Goal: Task Accomplishment & Management: Use online tool/utility

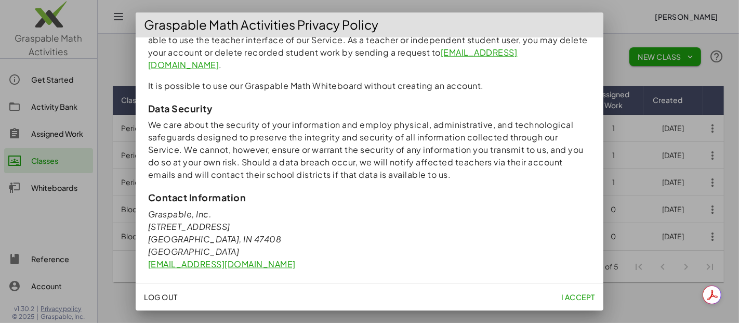
scroll to position [984, 0]
click at [579, 299] on span "I accept" at bounding box center [579, 296] width 34 height 9
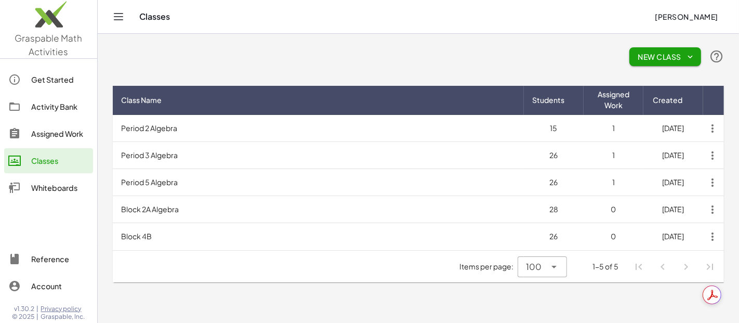
click at [233, 303] on main "New Class Class Name Students Assigned Work Created Period 2 Algebra 15 1 10/4/…" at bounding box center [419, 161] width 642 height 323
click at [238, 286] on div "New Class Class Name Students Assigned Work Created Period 2 Algebra 15 1 10/4/…" at bounding box center [419, 166] width 624 height 264
click at [60, 107] on div "Activity Bank" at bounding box center [60, 106] width 58 height 12
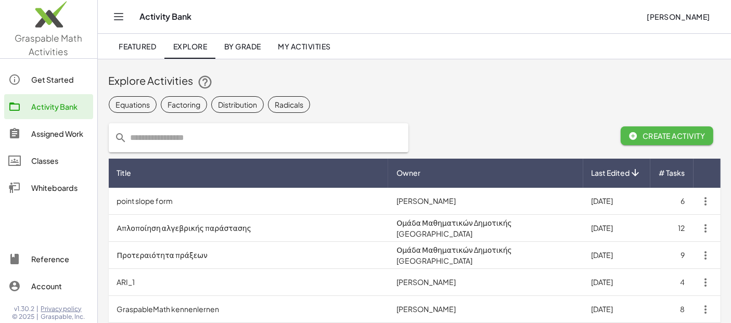
click at [654, 136] on span "Create Activity" at bounding box center [667, 135] width 76 height 9
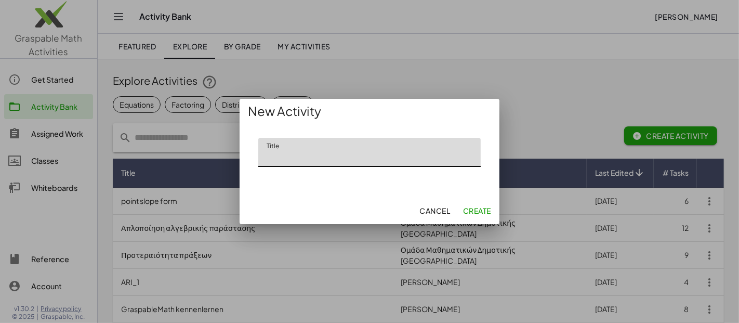
click at [377, 157] on input "Title" at bounding box center [369, 152] width 223 height 29
type input "**********"
click at [479, 210] on span "Create" at bounding box center [477, 210] width 28 height 9
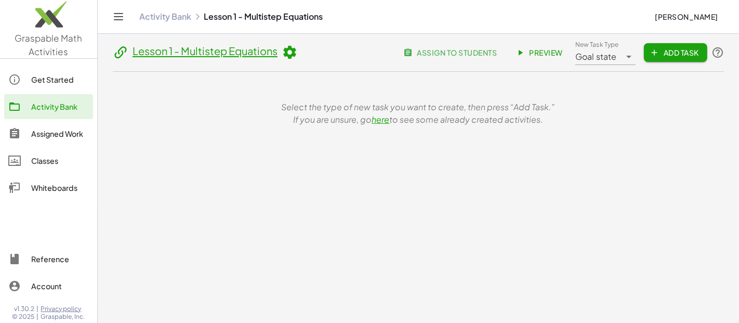
click at [674, 56] on span "Add Task" at bounding box center [676, 52] width 47 height 9
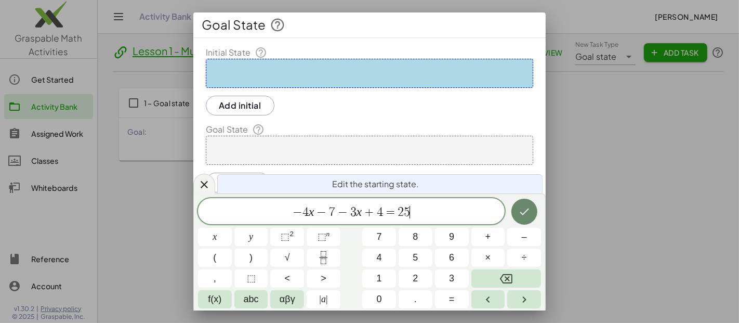
click at [521, 204] on button "Done" at bounding box center [525, 212] width 26 height 26
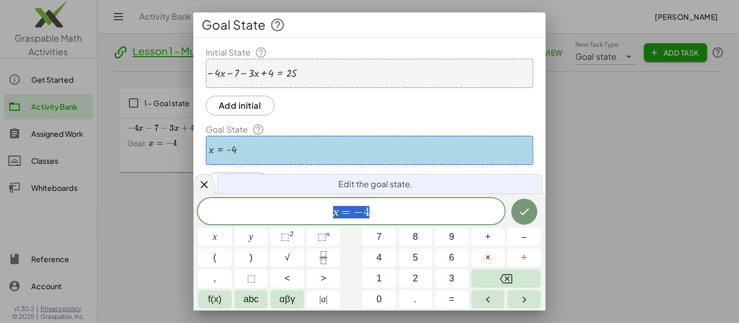
click at [650, 196] on div at bounding box center [369, 161] width 739 height 323
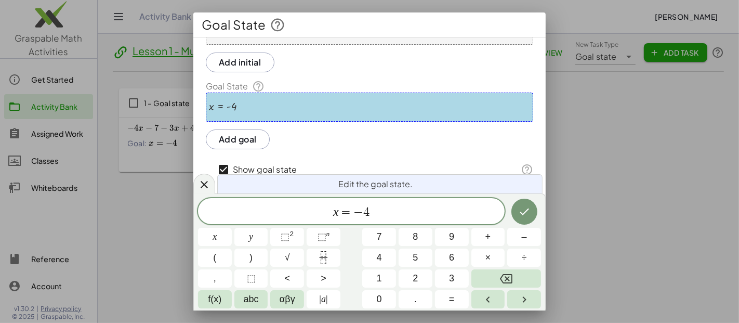
scroll to position [78, 0]
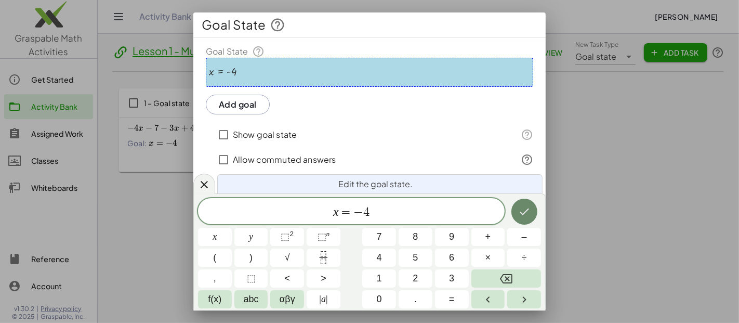
click at [529, 212] on icon "Done" at bounding box center [524, 211] width 12 height 12
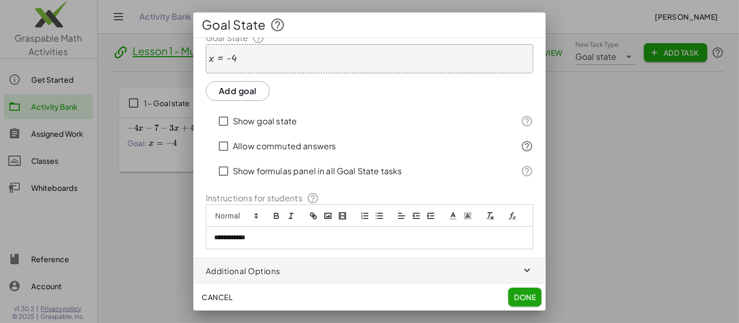
scroll to position [102, 0]
click at [519, 301] on span "Done" at bounding box center [525, 296] width 22 height 9
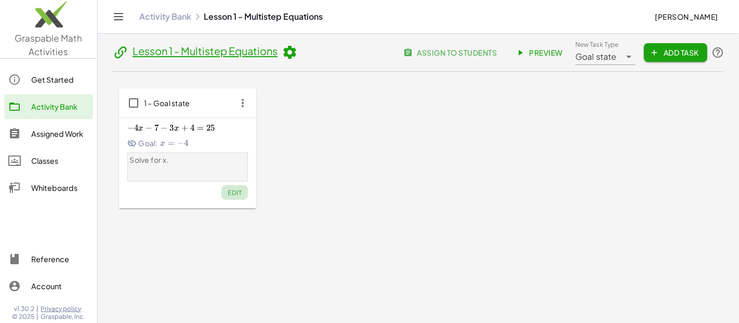
click at [237, 192] on span "Edit" at bounding box center [235, 193] width 14 height 8
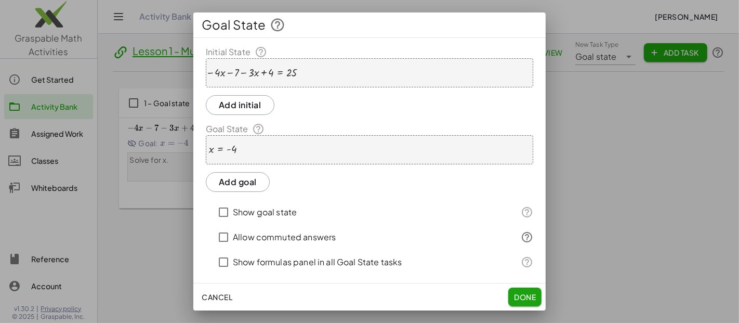
scroll to position [0, 0]
click at [235, 179] on button "Add goal" at bounding box center [238, 183] width 64 height 20
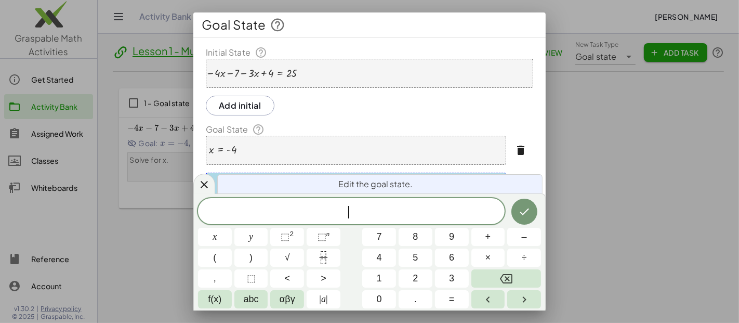
click at [112, 266] on div at bounding box center [369, 161] width 739 height 323
click at [201, 186] on icon at bounding box center [204, 184] width 12 height 12
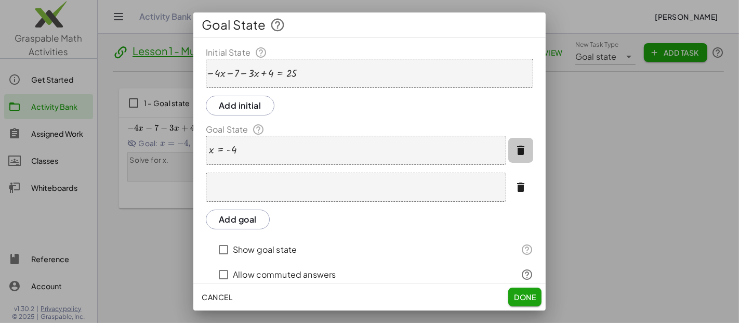
click at [515, 145] on icon "button" at bounding box center [521, 150] width 12 height 12
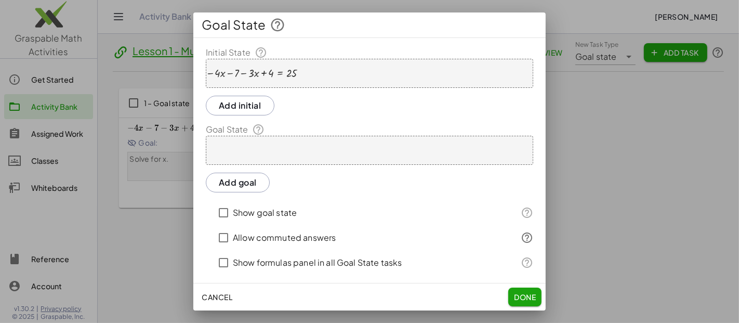
click at [527, 298] on span "Done" at bounding box center [525, 296] width 22 height 9
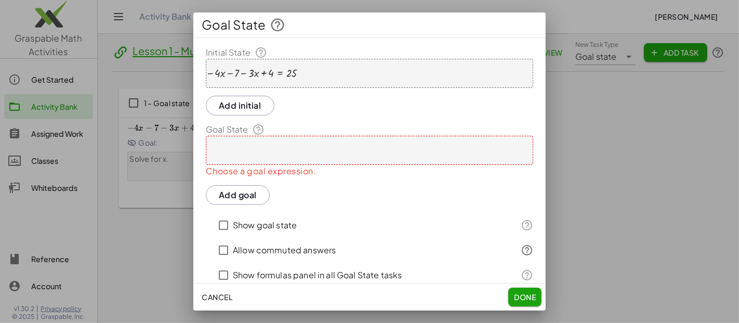
click at [326, 155] on div at bounding box center [370, 150] width 328 height 29
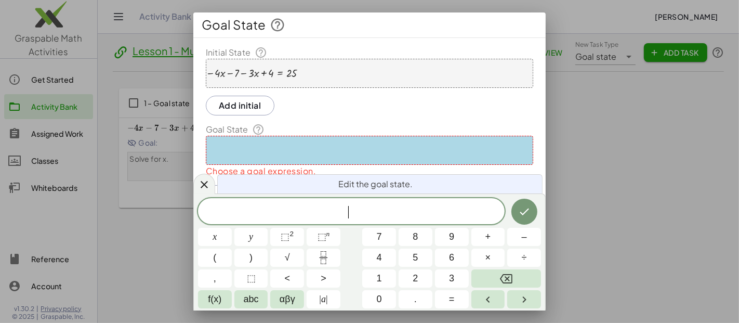
click at [326, 155] on div at bounding box center [370, 150] width 328 height 29
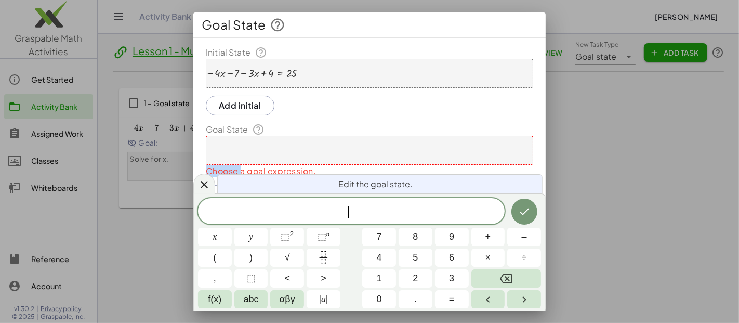
click at [326, 155] on div at bounding box center [370, 150] width 328 height 29
click at [338, 76] on div "− · 4 · x − 7 − · 3 · x + 4 = 25" at bounding box center [370, 73] width 328 height 29
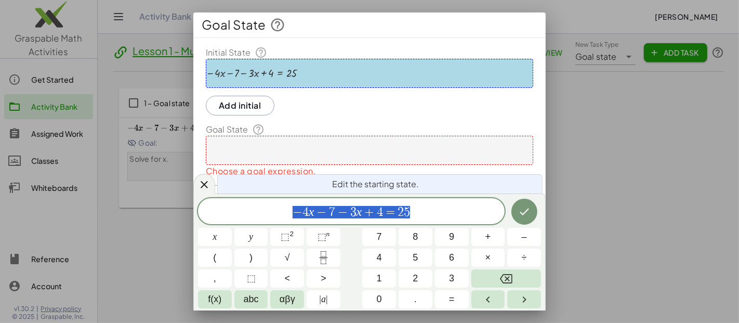
click at [298, 74] on div "− · 4 · x − 7 − · 3 · x + 4 = 25" at bounding box center [254, 73] width 90 height 11
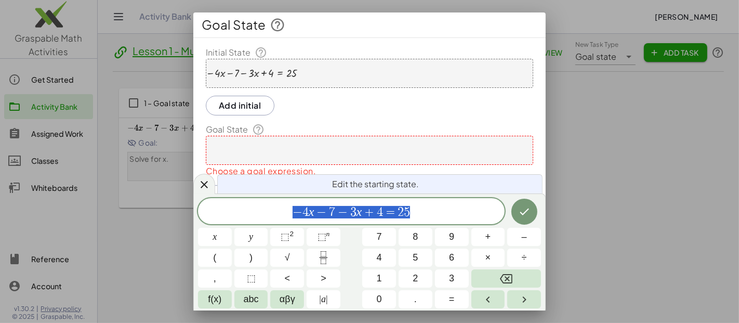
click at [298, 74] on div "− · 4 · x − 7 − · 3 · x + 4 = 25" at bounding box center [254, 73] width 90 height 11
drag, startPoint x: 368, startPoint y: 217, endPoint x: 355, endPoint y: 217, distance: 13.0
click at [355, 217] on span "3" at bounding box center [353, 212] width 6 height 12
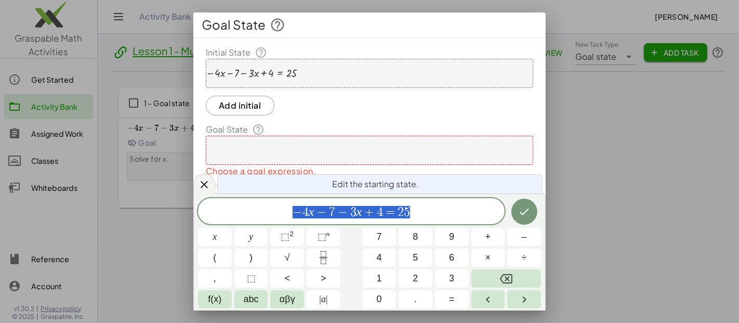
drag, startPoint x: 417, startPoint y: 217, endPoint x: 168, endPoint y: 216, distance: 249.1
click at [168, 216] on div "**********" at bounding box center [369, 161] width 739 height 323
click at [142, 261] on div at bounding box center [369, 161] width 739 height 323
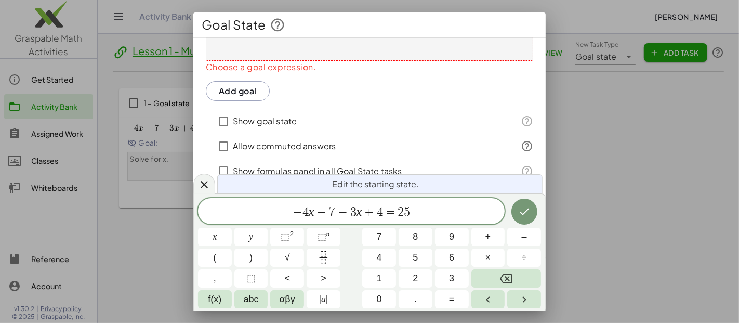
scroll to position [115, 0]
click at [208, 189] on icon at bounding box center [204, 184] width 12 height 12
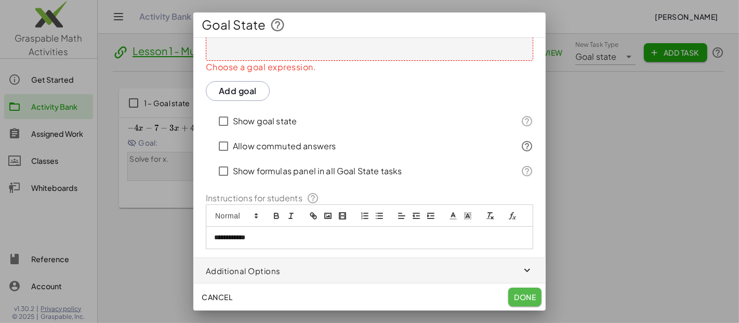
click at [529, 297] on span "Done" at bounding box center [525, 296] width 22 height 9
click at [523, 301] on span "Done" at bounding box center [525, 296] width 22 height 9
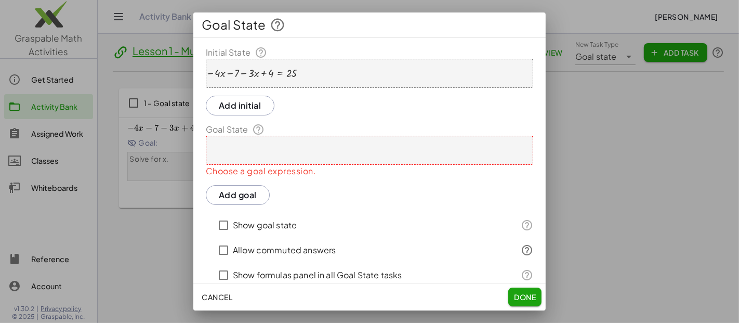
click at [337, 49] on div "**********" at bounding box center [369, 199] width 353 height 307
click at [397, 170] on p "Choose a goal expression." at bounding box center [370, 171] width 328 height 12
click at [214, 302] on button "Cancel" at bounding box center [217, 297] width 39 height 19
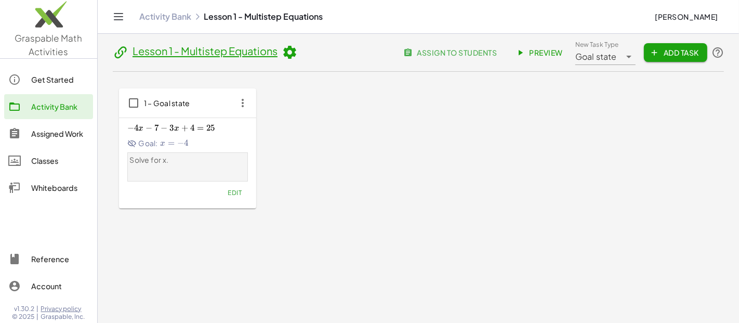
click at [230, 276] on div "Lesson 1 - Multistep Equations assign to students Preview New Task Type Goal st…" at bounding box center [419, 172] width 624 height 276
click at [242, 100] on icon "button" at bounding box center [242, 103] width 19 height 19
click at [272, 180] on div "Delete" at bounding box center [262, 179] width 41 height 12
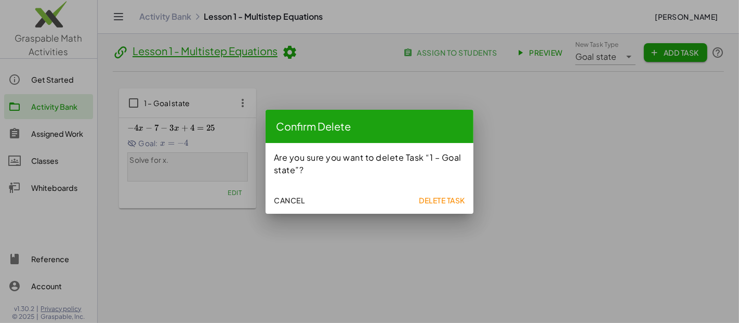
click at [296, 203] on span "Cancel" at bounding box center [289, 200] width 31 height 9
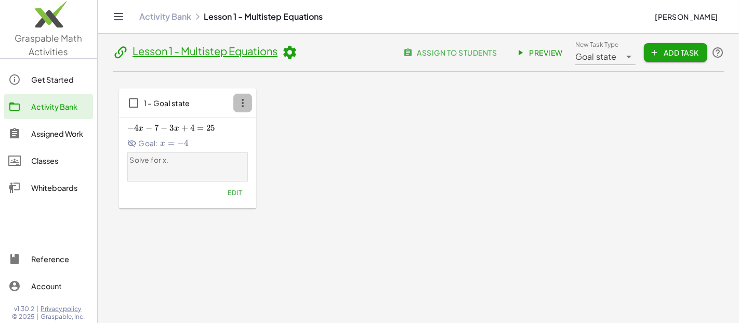
click at [244, 101] on icon "button" at bounding box center [242, 103] width 19 height 19
click at [399, 111] on div "1 – Goal state − 4 x − 7 − 3 x + 4 = 25 -4x-7-3x+4=25 − 4 x − 7 − 3 x + 4 = 25 …" at bounding box center [418, 148] width 599 height 121
click at [199, 127] on span "=" at bounding box center [200, 128] width 7 height 10
click at [200, 127] on span "=" at bounding box center [200, 128] width 7 height 10
click at [399, 140] on div "1 – Goal state − 4 x − 7 − 3 x + 4 = 25 -4x-7-3x+4=25 − 4 x − 7 − 3 x + 4 = 25 …" at bounding box center [418, 148] width 599 height 121
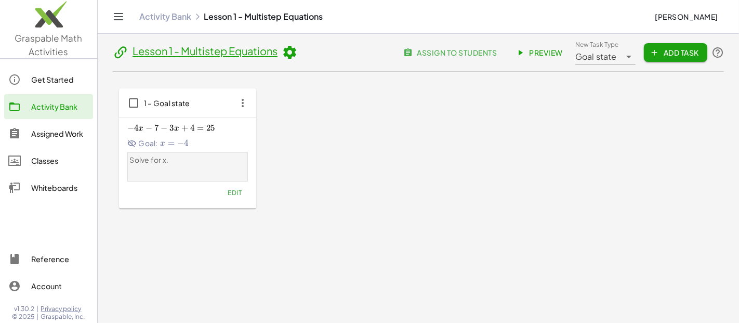
click at [406, 137] on div "1 – Goal state − 4 x − 7 − 3 x + 4 = 25 -4x-7-3x+4=25 − 4 x − 7 − 3 x + 4 = 25 …" at bounding box center [418, 148] width 599 height 121
click at [527, 57] on span "Preview" at bounding box center [540, 52] width 45 height 9
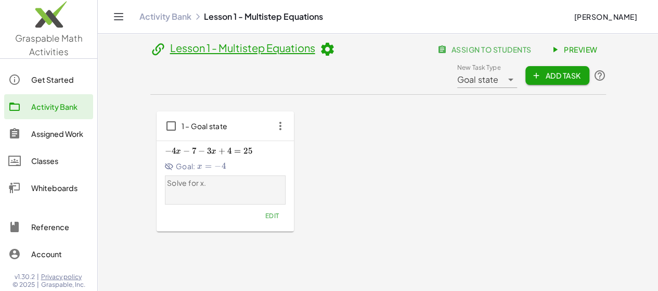
click at [265, 212] on span "Edit" at bounding box center [272, 216] width 14 height 8
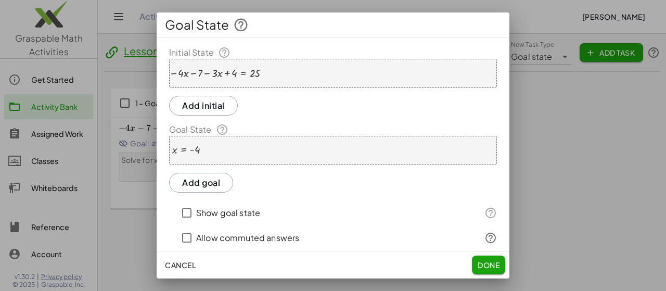
click at [199, 106] on button "Add initial" at bounding box center [203, 106] width 69 height 20
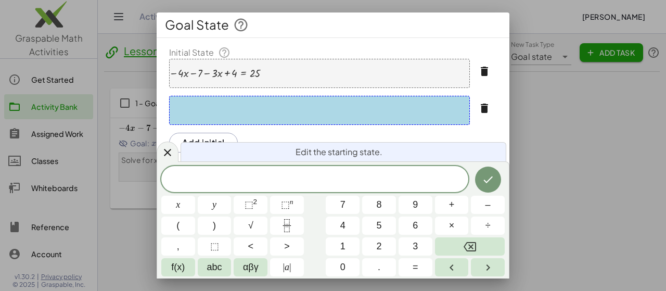
click at [477, 114] on button "button" at bounding box center [484, 108] width 25 height 25
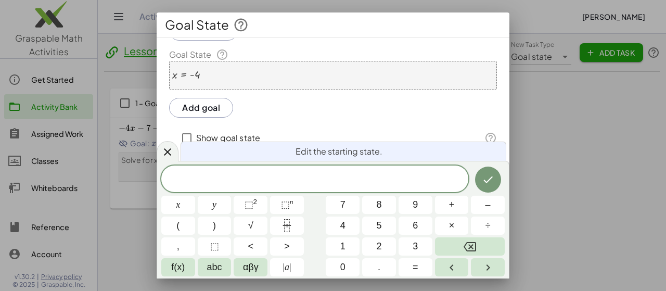
scroll to position [135, 0]
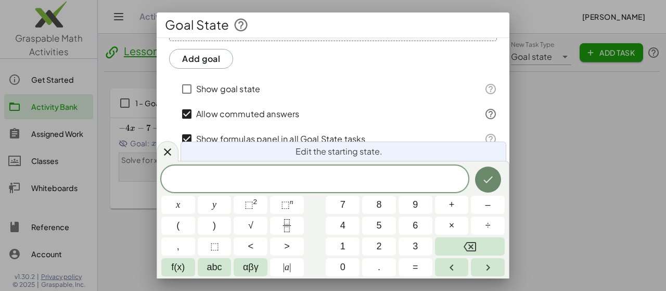
click at [479, 180] on button "Done" at bounding box center [488, 179] width 26 height 26
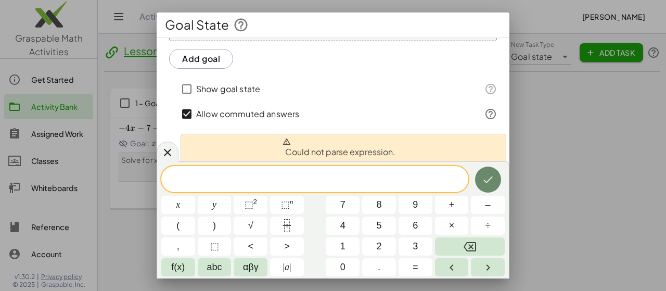
click at [493, 179] on icon "Done" at bounding box center [487, 179] width 12 height 12
click at [480, 177] on button "Done" at bounding box center [488, 179] width 26 height 26
click at [551, 177] on div at bounding box center [333, 145] width 666 height 291
click at [607, 200] on div at bounding box center [333, 145] width 666 height 291
click at [168, 147] on icon at bounding box center [167, 152] width 12 height 12
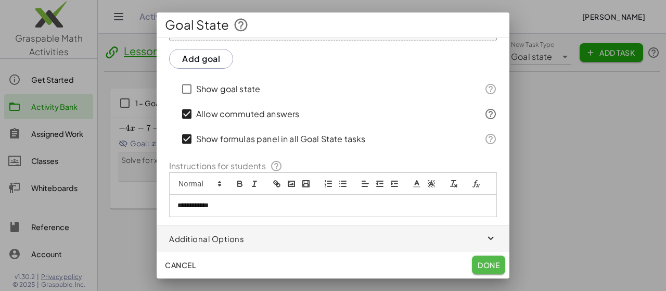
click at [491, 268] on span "Done" at bounding box center [488, 264] width 22 height 9
click at [485, 265] on span "Done" at bounding box center [488, 264] width 22 height 9
click at [486, 265] on span "Done" at bounding box center [488, 264] width 22 height 9
click at [473, 240] on span "button" at bounding box center [333, 238] width 353 height 25
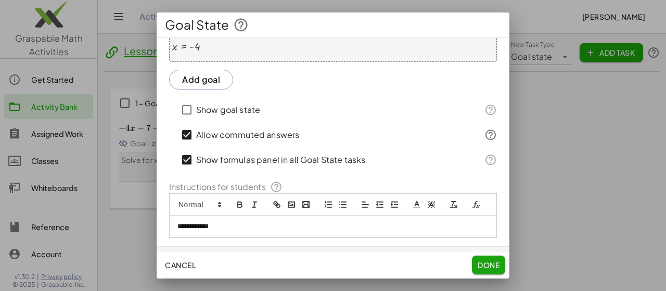
scroll to position [181, 0]
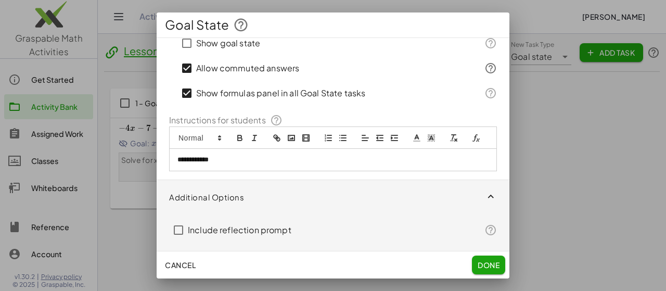
click at [485, 199] on icon "button" at bounding box center [491, 197] width 12 height 12
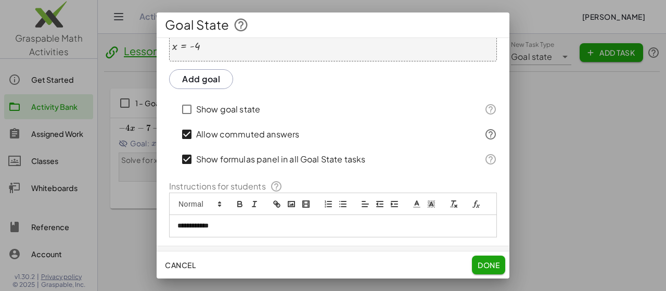
scroll to position [104, 0]
click at [480, 266] on span "Done" at bounding box center [488, 264] width 22 height 9
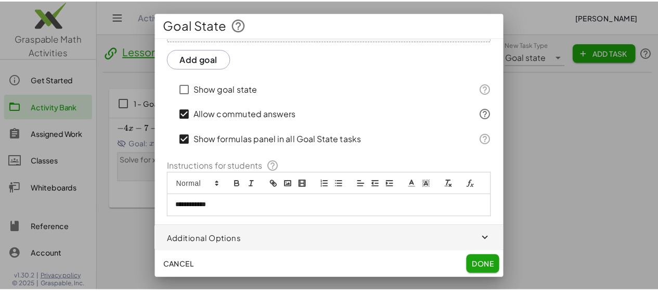
scroll to position [135, 0]
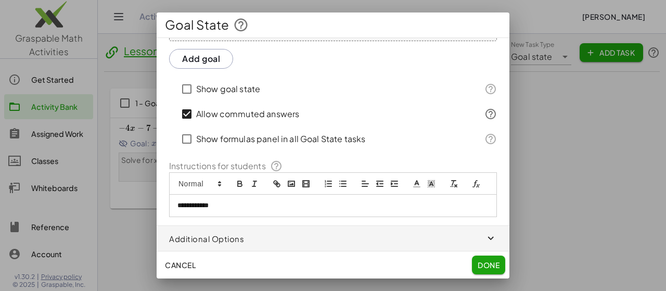
click at [493, 263] on span "Done" at bounding box center [488, 264] width 22 height 9
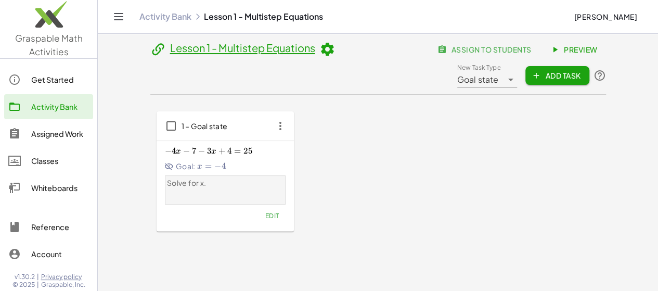
click at [544, 59] on link "Preview" at bounding box center [575, 49] width 62 height 19
click at [517, 73] on icon at bounding box center [510, 79] width 12 height 12
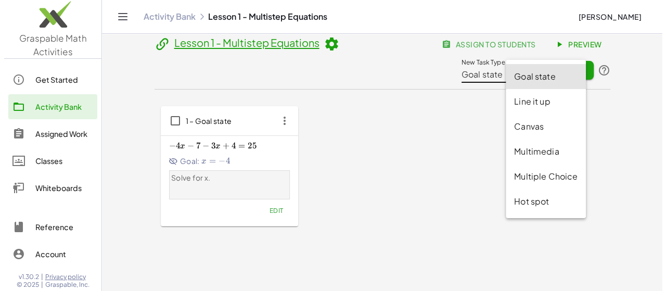
scroll to position [0, 0]
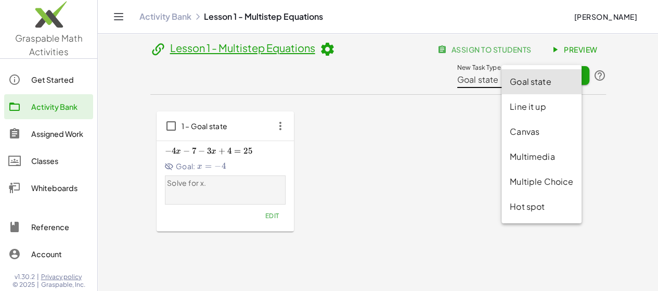
click at [540, 127] on div "Canvas" at bounding box center [541, 131] width 63 height 12
type input "******"
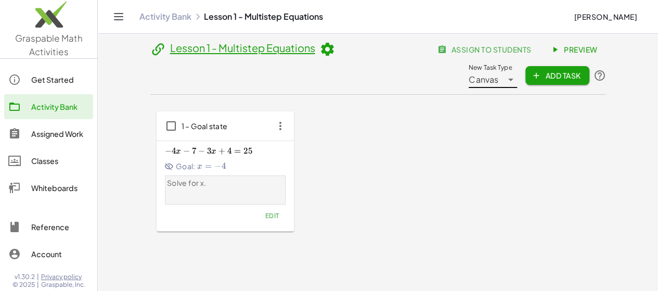
click at [580, 71] on span "Add Task" at bounding box center [556, 75] width 47 height 9
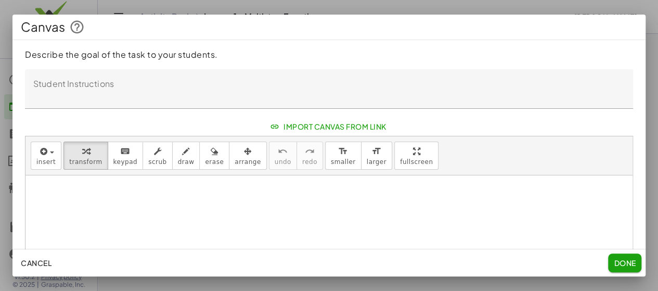
click at [598, 48] on div "Canvas Describe the goal of the task to your students. Student Instructions Stu…" at bounding box center [328, 146] width 633 height 262
click at [32, 260] on span "Cancel" at bounding box center [36, 262] width 31 height 9
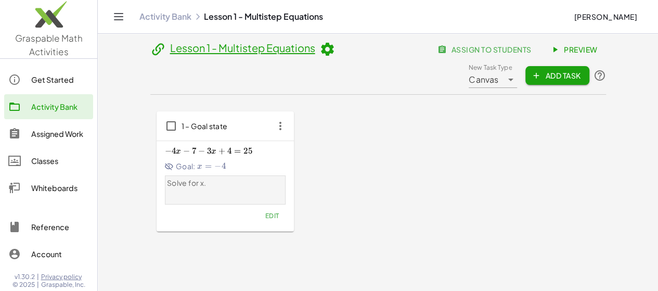
click at [517, 73] on icon at bounding box center [510, 79] width 12 height 12
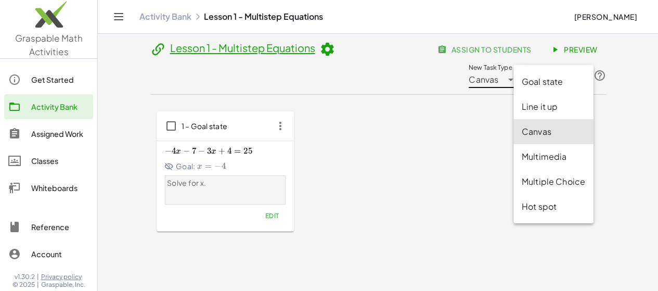
click at [517, 73] on icon at bounding box center [510, 79] width 12 height 12
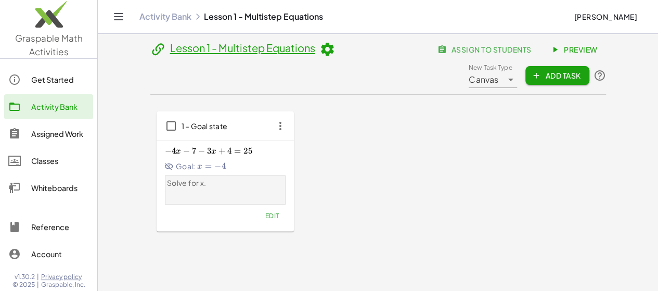
click at [487, 162] on div "1 – Goal state − 4 x − 7 − 3 x + 4 = 25 -4x-7-3x+4=25 − 4 x − 7 − 3 x + 4 = 25 …" at bounding box center [378, 171] width 443 height 121
click at [484, 195] on div "1 – Goal state − 4 x − 7 − 3 x + 4 = 25 -4x-7-3x+4=25 − 4 x − 7 − 3 x + 4 = 25 …" at bounding box center [378, 171] width 443 height 121
click at [179, 178] on p "Solve for x." at bounding box center [225, 183] width 116 height 10
click at [181, 121] on span "1 – Goal state" at bounding box center [204, 125] width 46 height 9
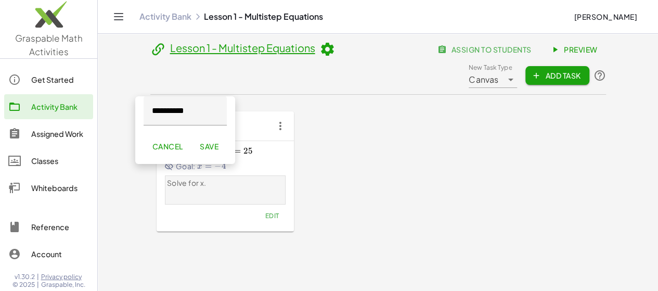
click at [292, 146] on div "1 – Goal state − 4 x − 7 − 3 x + 4 = 25 -4x-7-3x+4=25 − 4 x − 7 − 3 x + 4 = 25 …" at bounding box center [378, 171] width 443 height 121
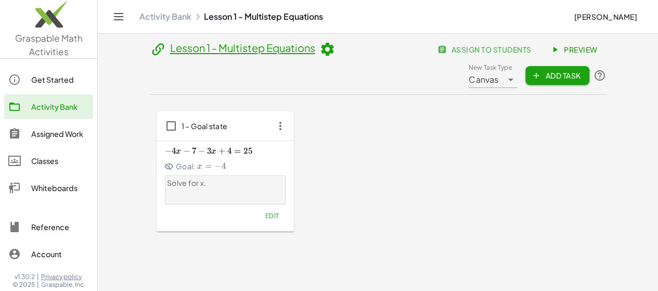
click at [291, 146] on div "1 – Goal state − 4 x − 7 − 3 x + 4 = 25 -4x-7-3x+4=25 − 4 x − 7 − 3 x + 4 = 25 …" at bounding box center [378, 171] width 443 height 121
click at [470, 188] on div "1 – Goal state − 4 x − 7 − 3 x + 4 = 25 -4x-7-3x+4=25 − 4 x − 7 − 3 x + 4 = 25 …" at bounding box center [378, 171] width 443 height 121
click at [158, 116] on div "1 – Goal state" at bounding box center [225, 125] width 137 height 29
click at [307, 137] on div "1 – Goal state − 4 x − 7 − 3 x + 4 = 25 -4x-7-3x+4=25 − 4 x − 7 − 3 x + 4 = 25 …" at bounding box center [378, 171] width 443 height 121
click at [279, 187] on div "1 – Goal state − 4 x − 7 − 3 x + 4 = 25 -4x-7-3x+4=25 − 4 x − 7 − 3 x + 4 = 25 …" at bounding box center [378, 171] width 443 height 121
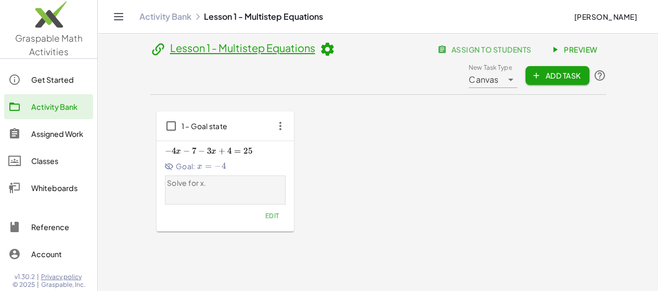
click at [279, 187] on div "1 – Goal state − 4 x − 7 − 3 x + 4 = 25 -4x-7-3x+4=25 − 4 x − 7 − 3 x + 4 = 25 …" at bounding box center [378, 171] width 443 height 121
click at [184, 141] on div "− 4 x − 7 − 3 x + 4 = 25 -4x-7-3x+4=25 − 4 x − 7 − 3 x + 4 = 25 Goal: x = − 4 x…" at bounding box center [225, 186] width 137 height 90
click at [517, 73] on icon at bounding box center [510, 79] width 12 height 12
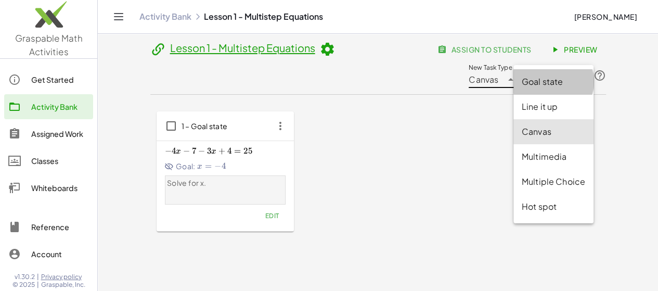
click at [533, 80] on div "Goal state" at bounding box center [553, 81] width 63 height 12
type input "*********"
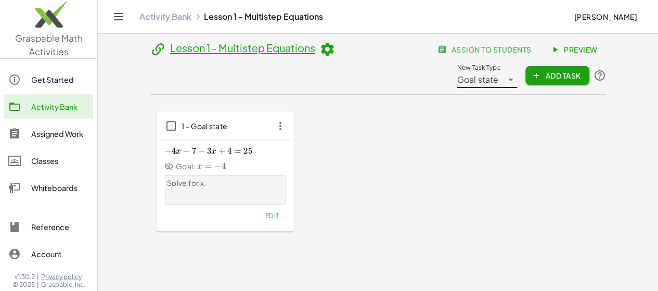
click at [487, 112] on div "1 – Goal state − 4 x − 7 − 3 x + 4 = 25 -4x-7-3x+4=25 − 4 x − 7 − 3 x + 4 = 25 …" at bounding box center [378, 171] width 443 height 121
click at [258, 208] on button "Edit" at bounding box center [271, 215] width 27 height 15
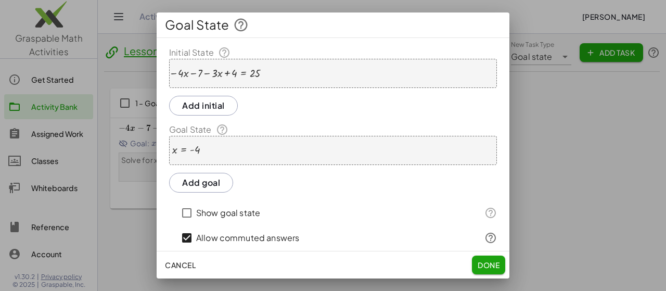
click at [240, 23] on icon at bounding box center [241, 25] width 16 height 16
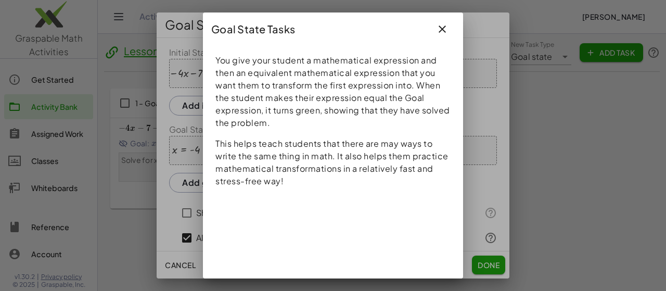
click at [448, 22] on button "button" at bounding box center [441, 29] width 25 height 25
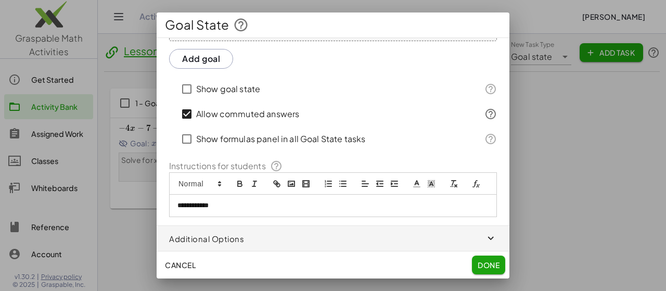
scroll to position [135, 0]
click at [490, 266] on span "Done" at bounding box center [488, 264] width 22 height 9
click at [189, 265] on span "Cancel" at bounding box center [180, 264] width 31 height 9
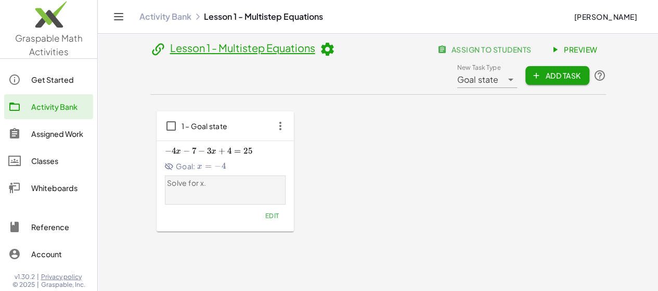
click at [303, 170] on div "1 – Goal state − 4 x − 7 − 3 x + 4 = 25 -4x-7-3x+4=25 − 4 x − 7 − 3 x + 4 = 25 …" at bounding box center [378, 171] width 443 height 121
click at [271, 116] on icon "button" at bounding box center [280, 125] width 19 height 19
click at [453, 116] on div "1 – Goal state − 4 x − 7 − 3 x + 4 = 25 -4x-7-3x+4=25 − 4 x − 7 − 3 x + 4 = 25 …" at bounding box center [378, 171] width 443 height 121
click at [552, 54] on span "Preview" at bounding box center [574, 49] width 45 height 9
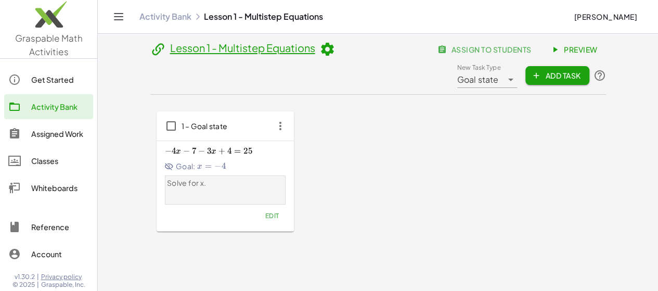
click at [449, 201] on div "1 – Goal state − 4 x − 7 − 3 x + 4 = 25 -4x-7-3x+4=25 − 4 x − 7 − 3 x + 4 = 25 …" at bounding box center [378, 171] width 443 height 121
click at [580, 71] on span "Add Task" at bounding box center [556, 75] width 47 height 9
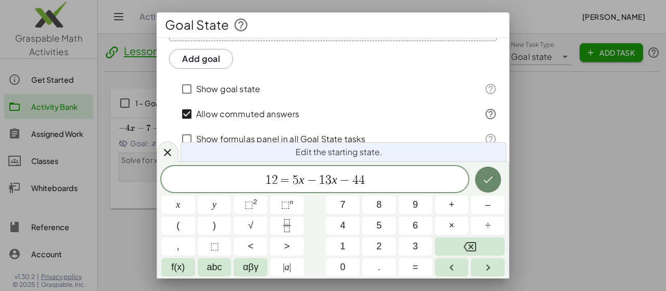
click at [500, 178] on button "Done" at bounding box center [488, 179] width 26 height 26
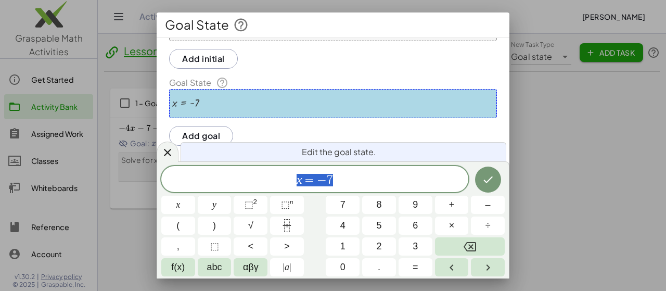
scroll to position [0, 0]
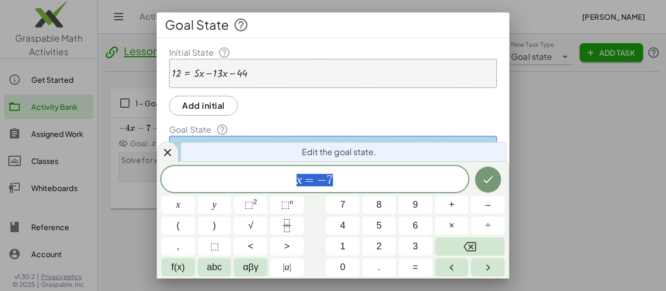
click at [428, 23] on div "Goal State" at bounding box center [333, 24] width 353 height 25
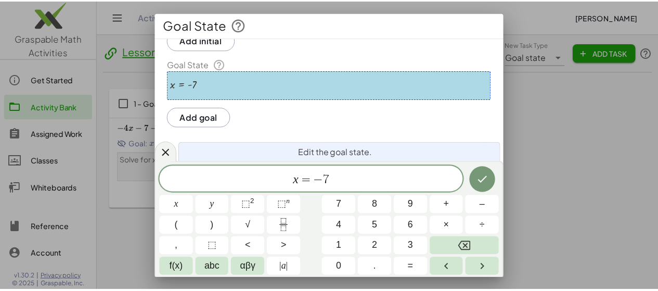
scroll to position [135, 0]
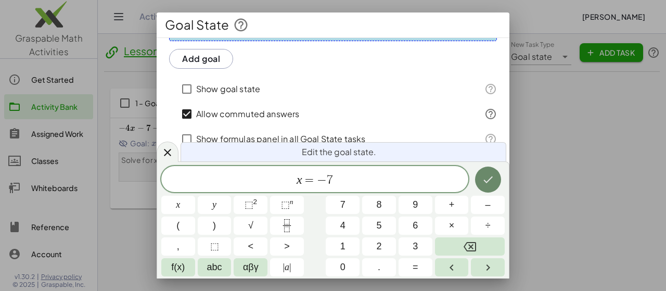
click at [487, 173] on button "Done" at bounding box center [488, 179] width 26 height 26
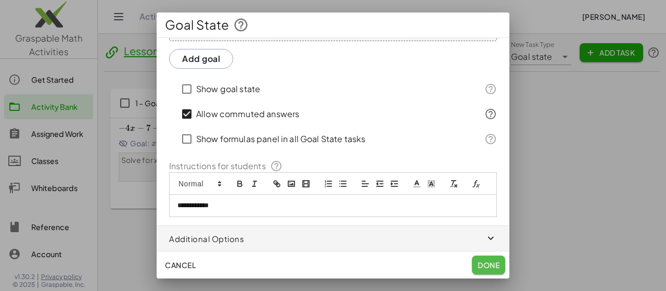
click at [483, 264] on span "Done" at bounding box center [488, 264] width 22 height 9
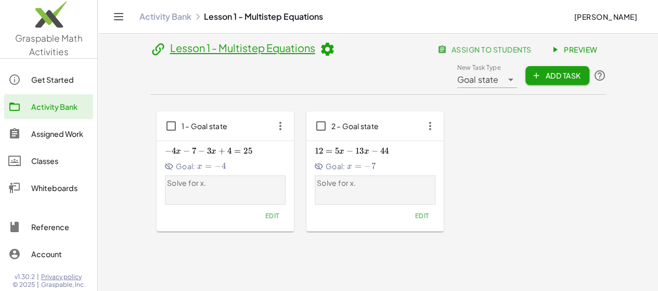
click at [485, 228] on div "Lesson 1 - Multistep Equations assign to students Preview New Task Type Goal st…" at bounding box center [378, 183] width 468 height 299
click at [350, 161] on div "Goal: x = − 7 x=-7 x = − 7" at bounding box center [375, 166] width 121 height 11
click at [550, 53] on icon at bounding box center [554, 49] width 9 height 9
click at [552, 205] on div "1 – Goal state − 4 x − 7 − 3 x + 4 = 25 -4x-7-3x+4=25 − 4 x − 7 − 3 x + 4 = 25 …" at bounding box center [378, 171] width 443 height 121
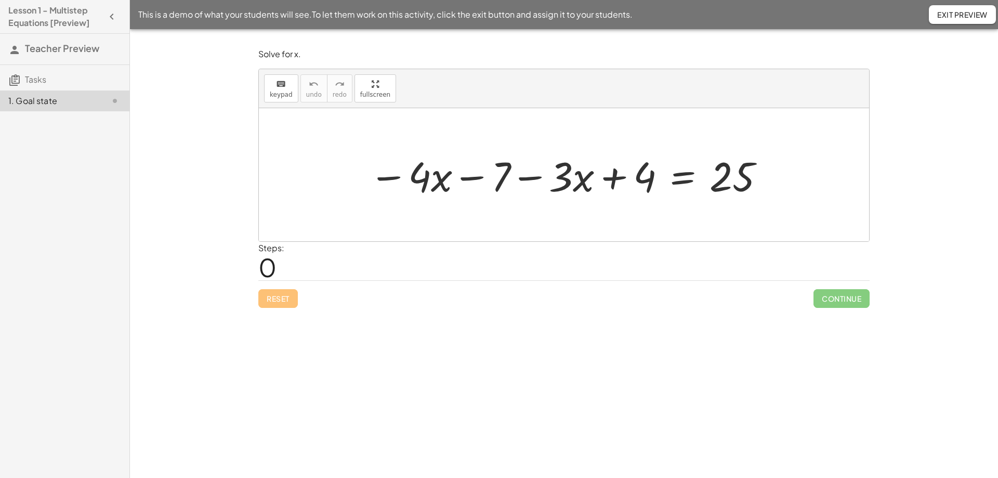
click at [479, 175] on div at bounding box center [568, 175] width 408 height 54
click at [470, 176] on div at bounding box center [568, 175] width 408 height 54
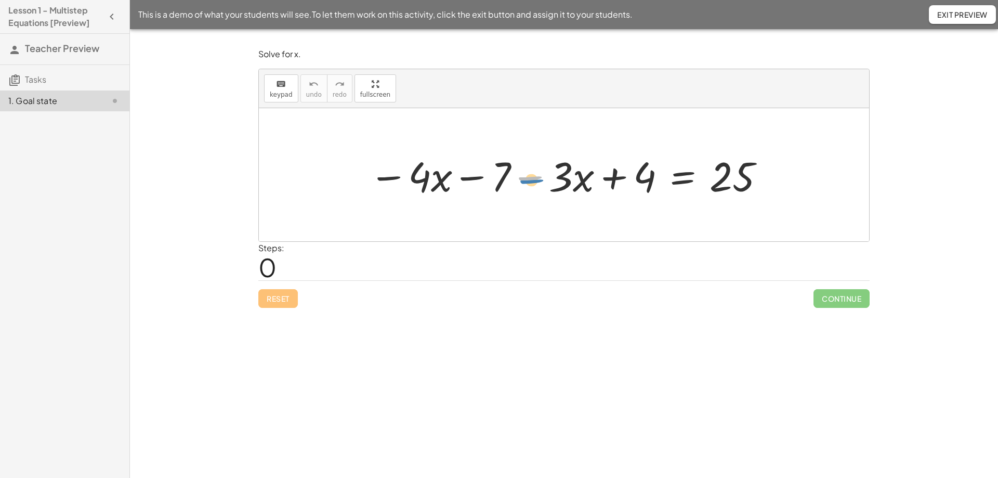
click at [536, 180] on div at bounding box center [568, 175] width 408 height 54
drag, startPoint x: 570, startPoint y: 173, endPoint x: 556, endPoint y: 170, distance: 13.8
click at [556, 170] on div at bounding box center [568, 175] width 408 height 54
drag, startPoint x: 537, startPoint y: 177, endPoint x: 459, endPoint y: 187, distance: 78.6
click at [459, 187] on div at bounding box center [568, 175] width 408 height 54
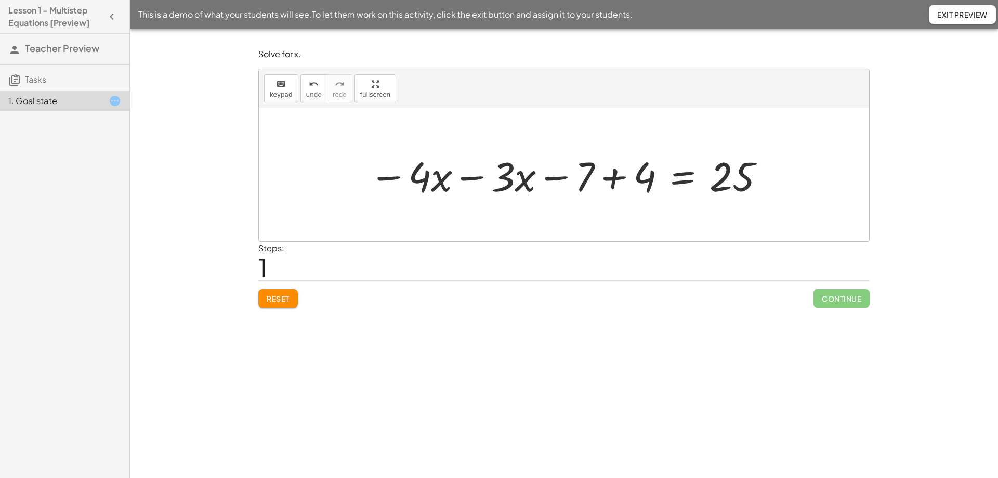
click at [465, 178] on div at bounding box center [568, 175] width 408 height 54
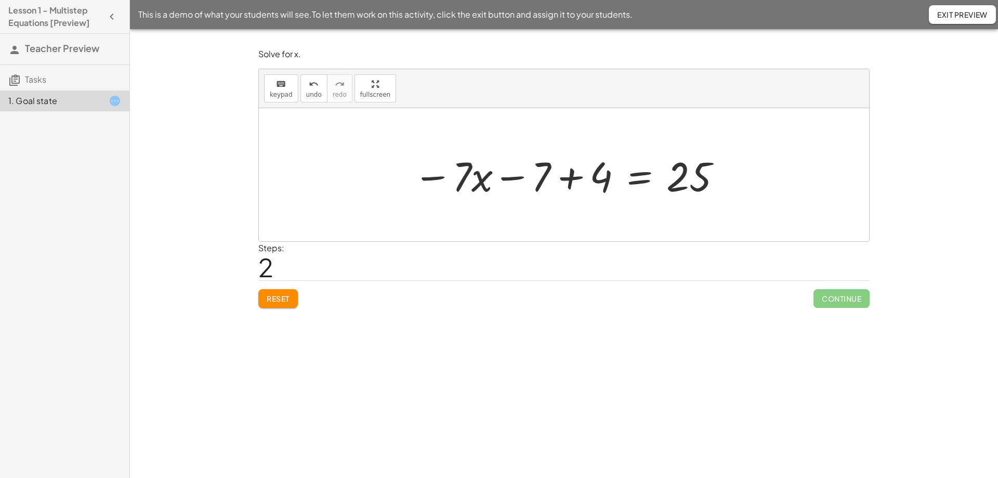
click at [571, 181] on div at bounding box center [568, 175] width 320 height 54
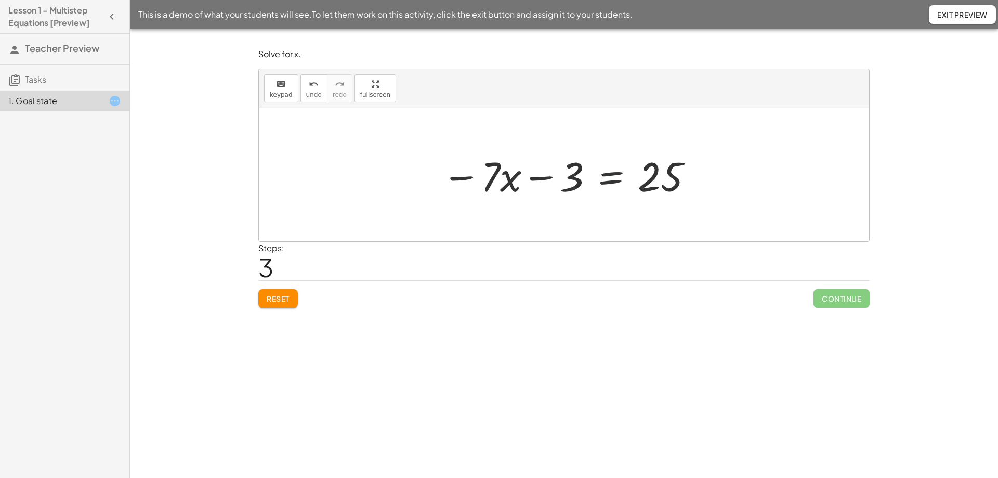
click at [613, 178] on div at bounding box center [568, 175] width 263 height 54
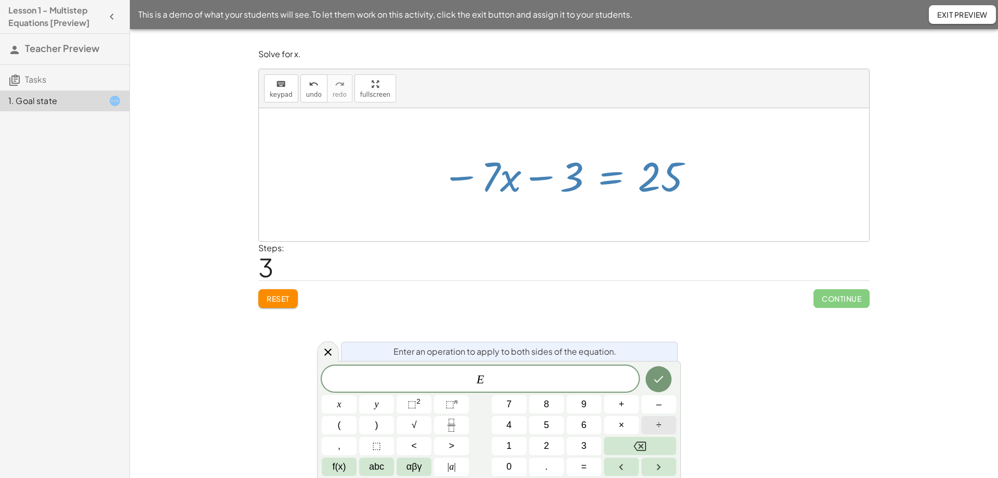
click at [660, 322] on span "÷" at bounding box center [659, 425] width 5 height 14
click at [589, 322] on button "3" at bounding box center [584, 446] width 35 height 18
click at [628, 322] on button "Backspace" at bounding box center [640, 446] width 72 height 18
click at [616, 322] on button "+" at bounding box center [621, 404] width 35 height 18
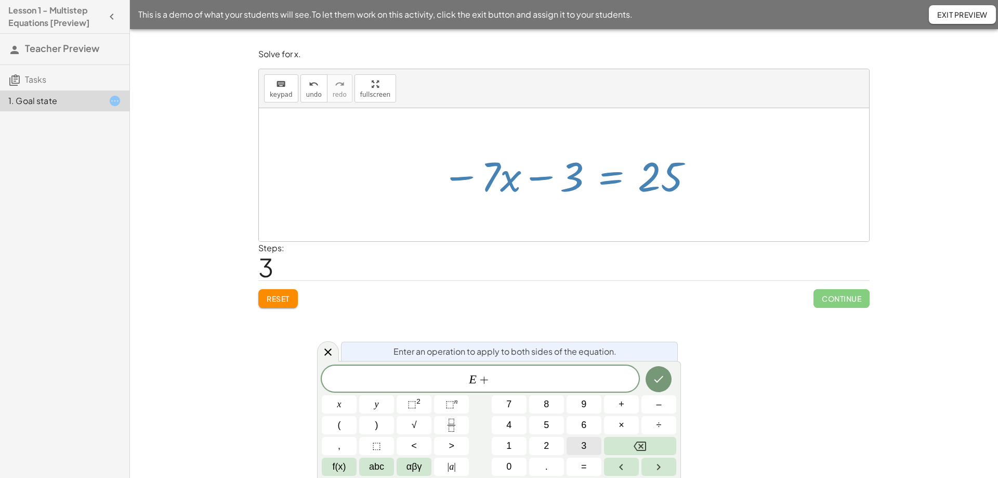
click at [571, 322] on button "3" at bounding box center [584, 446] width 35 height 18
click at [653, 322] on icon "Done" at bounding box center [659, 379] width 12 height 12
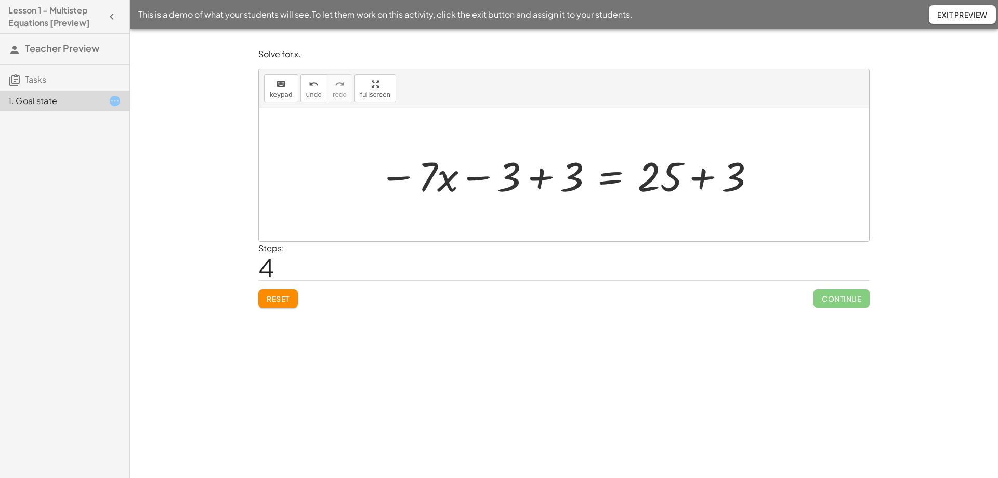
click at [542, 179] on div at bounding box center [568, 175] width 388 height 54
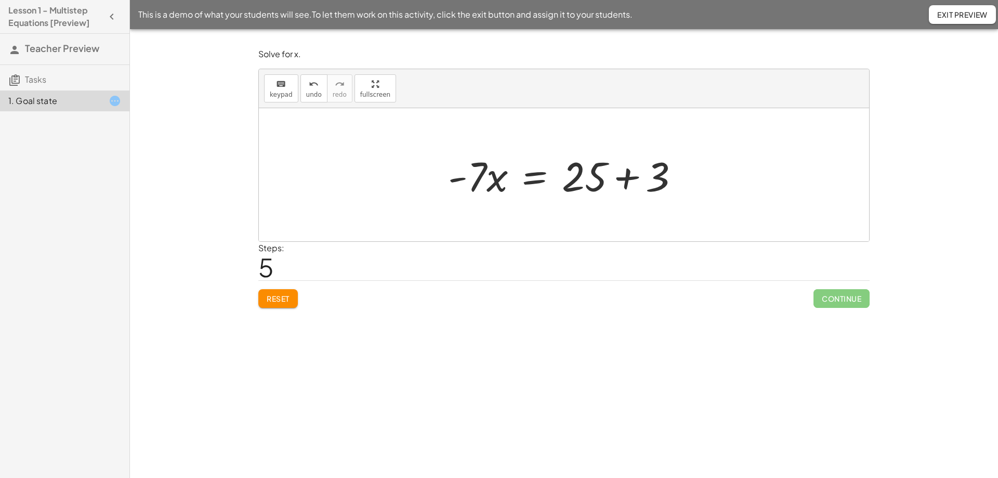
click at [619, 175] on div at bounding box center [568, 175] width 250 height 54
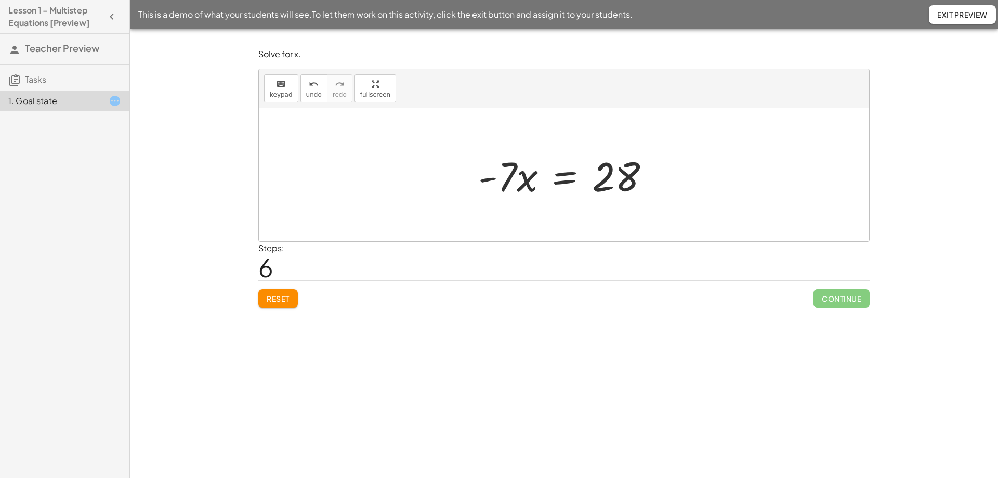
click at [562, 178] on div at bounding box center [568, 175] width 190 height 54
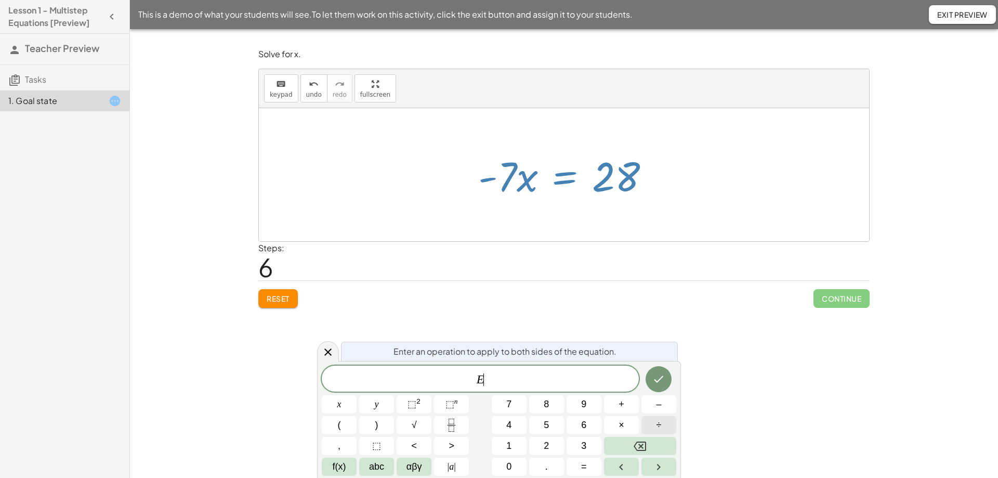
click at [665, 322] on button "÷" at bounding box center [659, 425] width 35 height 18
click at [659, 322] on span "–" at bounding box center [658, 404] width 5 height 14
click at [510, 322] on span "7" at bounding box center [508, 404] width 5 height 14
click at [663, 322] on icon "Done" at bounding box center [659, 379] width 12 height 12
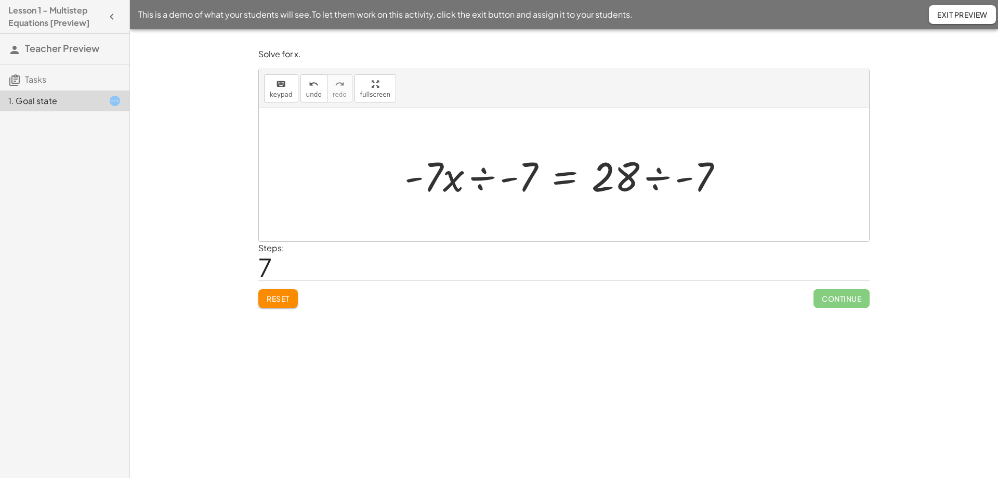
click at [476, 177] on div at bounding box center [567, 175] width 337 height 54
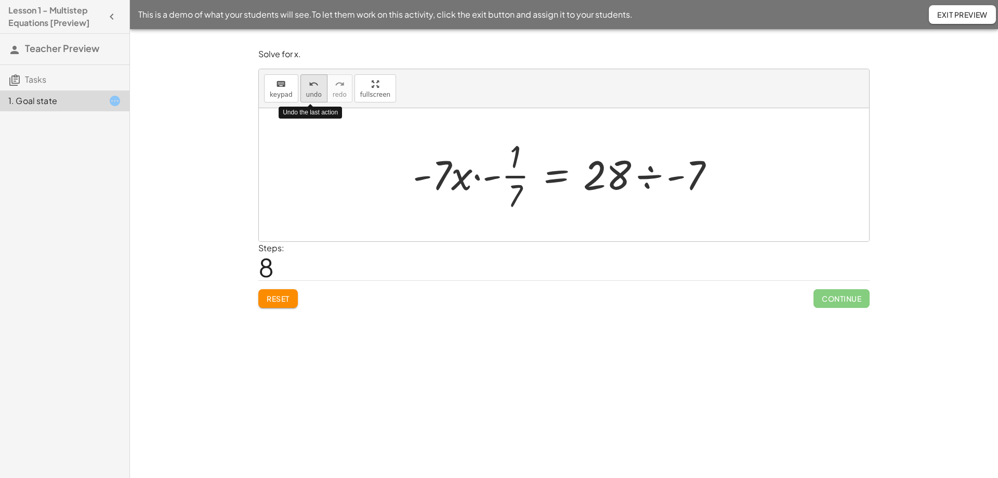
click at [312, 98] on span "undo" at bounding box center [314, 94] width 16 height 7
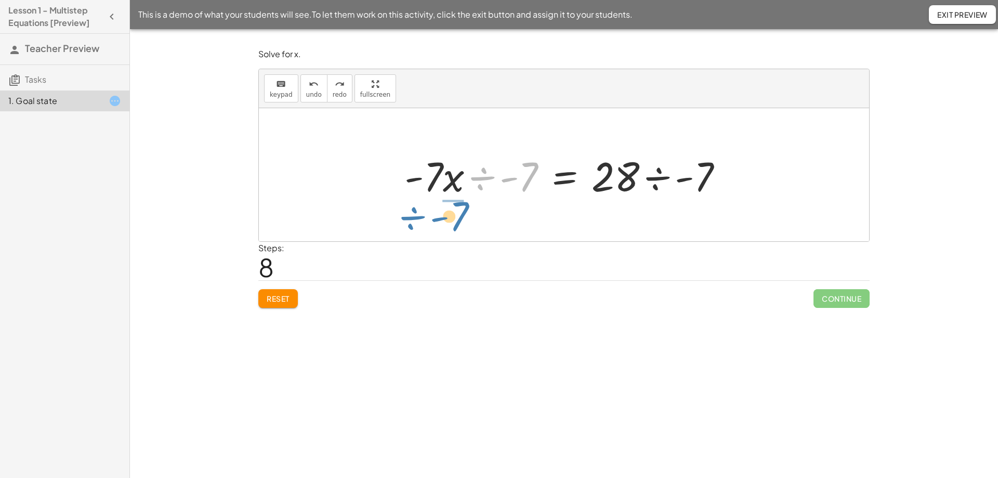
drag, startPoint x: 536, startPoint y: 166, endPoint x: 466, endPoint y: 206, distance: 80.1
click at [466, 206] on div "− · 4 · x − 7 − · 3 · x + 4 = 25 − · 4 · x − · 3 · x − 7 + 4 = 25 − · 7 · x − 7…" at bounding box center [564, 174] width 610 height 133
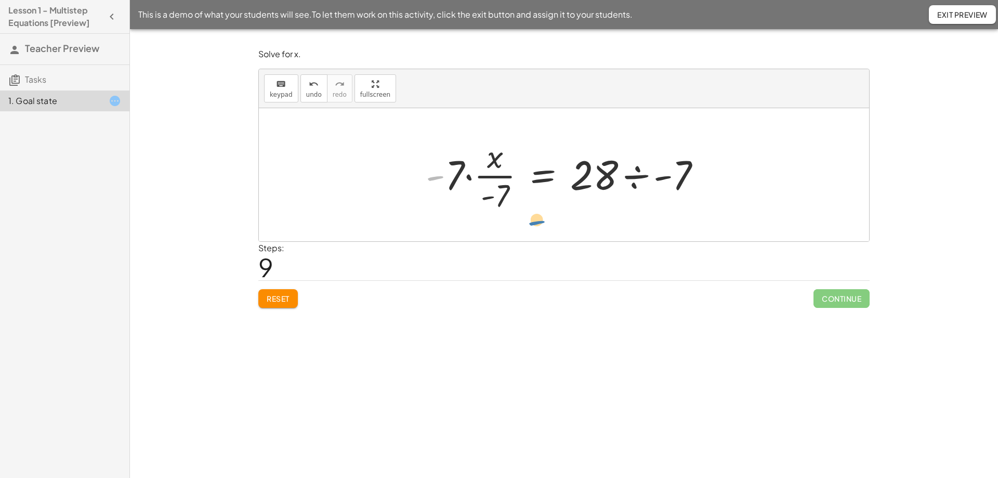
drag, startPoint x: 423, startPoint y: 151, endPoint x: 524, endPoint y: 196, distance: 110.3
click at [524, 196] on div at bounding box center [568, 175] width 294 height 80
drag, startPoint x: 506, startPoint y: 199, endPoint x: 435, endPoint y: 173, distance: 76.3
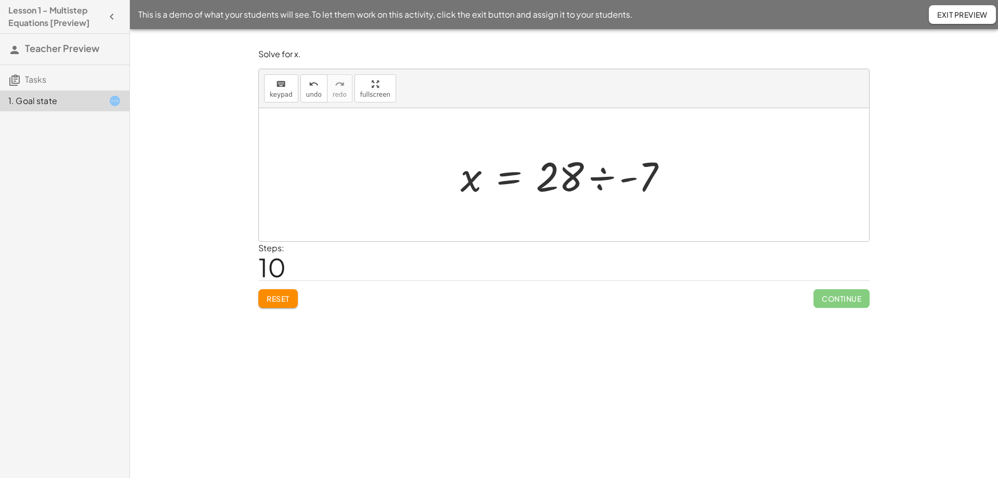
click at [596, 180] on div at bounding box center [568, 175] width 226 height 54
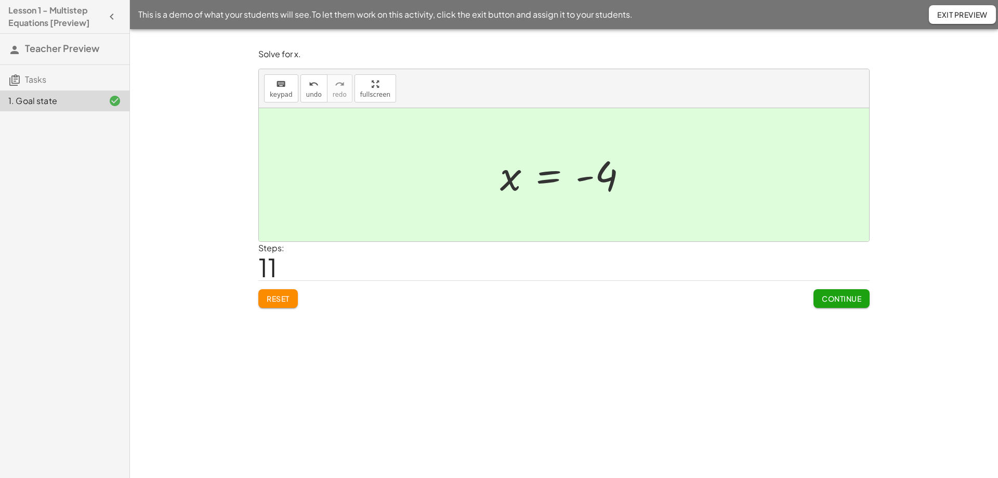
click at [270, 298] on span "Reset" at bounding box center [278, 298] width 23 height 9
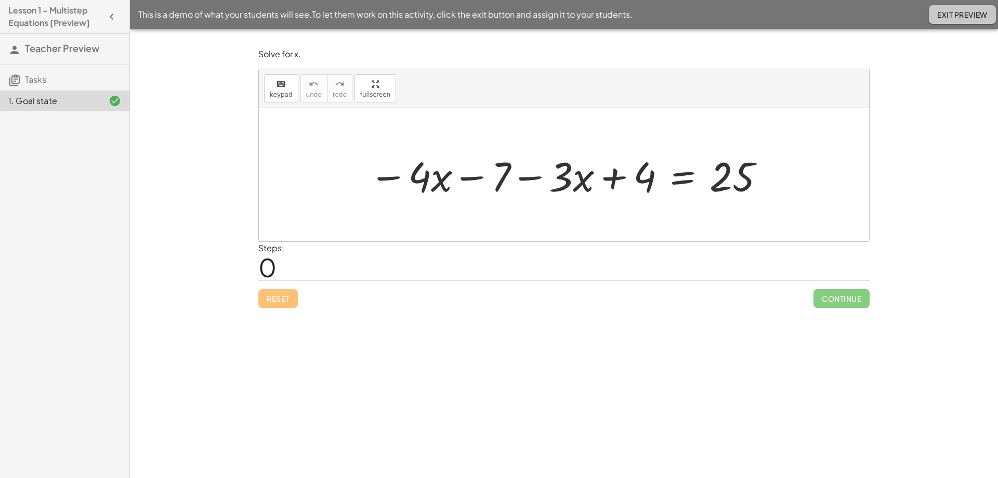
click at [739, 16] on span "Exit Preview" at bounding box center [962, 14] width 50 height 9
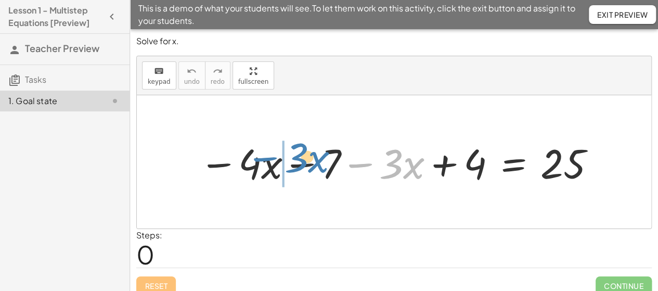
drag, startPoint x: 362, startPoint y: 164, endPoint x: 268, endPoint y: 157, distance: 94.9
click at [268, 157] on div at bounding box center [398, 162] width 408 height 54
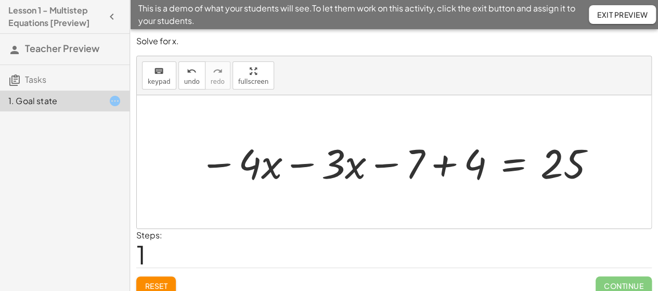
click at [295, 164] on div at bounding box center [398, 162] width 408 height 54
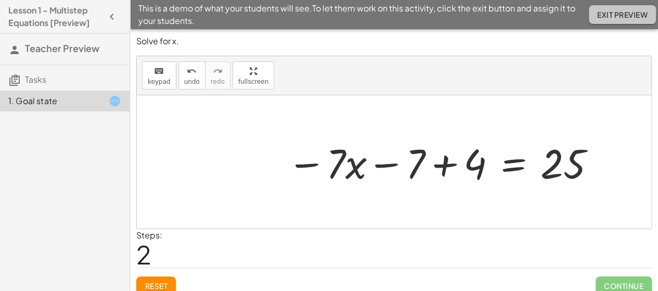
click at [608, 12] on span "Exit Preview" at bounding box center [622, 14] width 50 height 9
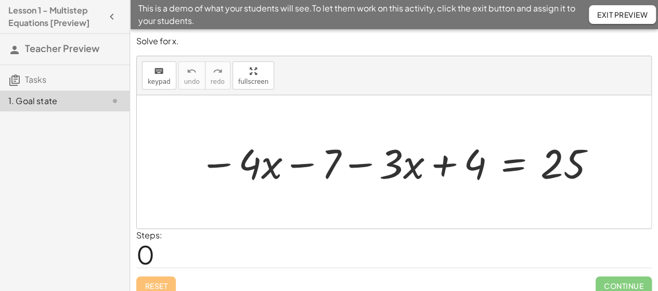
click at [357, 89] on div "keyboard keypad undo [PERSON_NAME] redo fullscreen" at bounding box center [394, 75] width 514 height 39
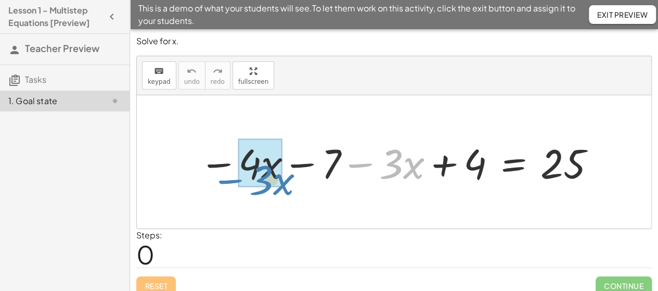
drag, startPoint x: 365, startPoint y: 165, endPoint x: 235, endPoint y: 181, distance: 131.0
click at [235, 181] on div at bounding box center [398, 162] width 408 height 54
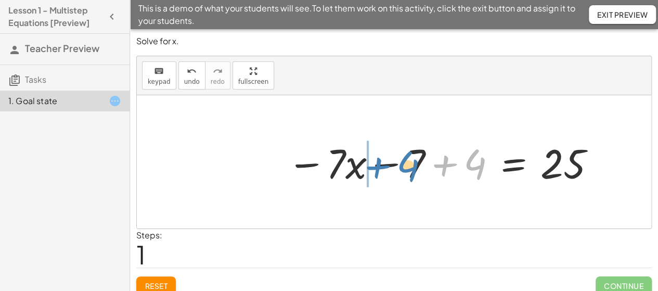
drag, startPoint x: 446, startPoint y: 164, endPoint x: 379, endPoint y: 166, distance: 67.1
click at [379, 166] on div at bounding box center [442, 162] width 320 height 54
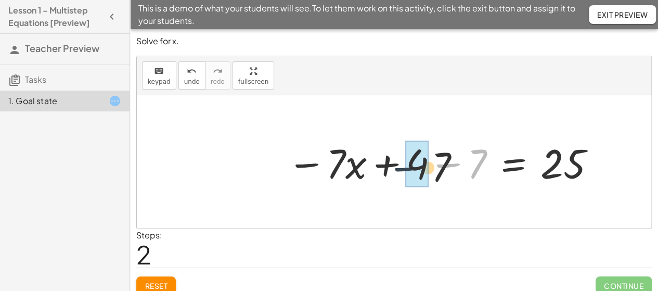
drag, startPoint x: 447, startPoint y: 171, endPoint x: 398, endPoint y: 175, distance: 48.5
click at [398, 175] on div at bounding box center [442, 162] width 320 height 54
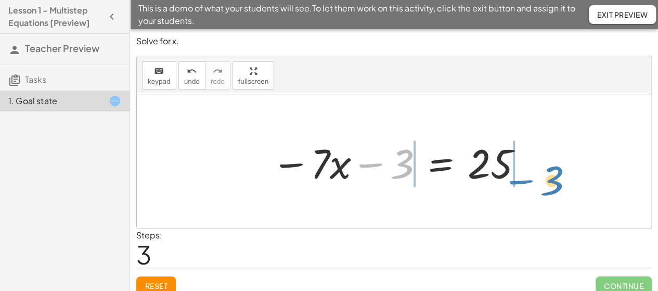
drag, startPoint x: 384, startPoint y: 164, endPoint x: 535, endPoint y: 180, distance: 151.6
click at [535, 180] on div "− · 4 · x − 7 − · 3 · x + 4 = 25 − · 7 · x − 7 + 4 = 25 − · 7 · x + 4 − 7 = 25 …" at bounding box center [394, 161] width 514 height 133
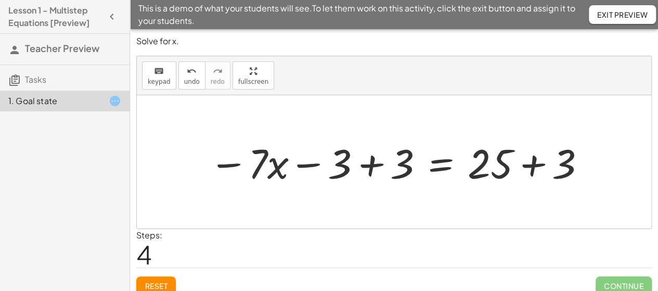
click at [366, 167] on div at bounding box center [398, 162] width 388 height 54
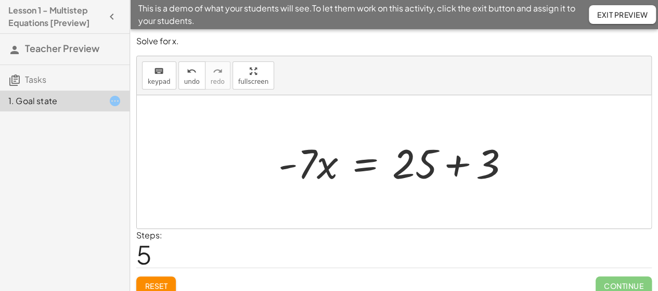
click at [460, 162] on div at bounding box center [398, 162] width 250 height 54
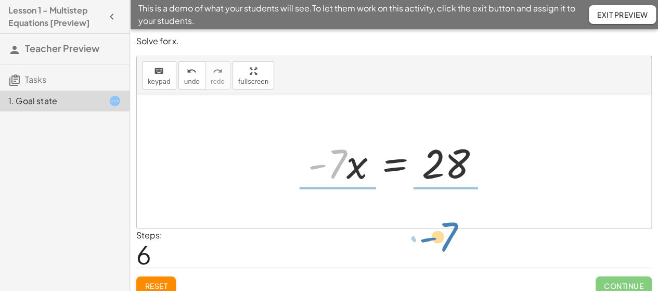
drag, startPoint x: 335, startPoint y: 159, endPoint x: 662, endPoint y: 227, distance: 333.7
click at [449, 227] on div "− · 4 · x − 7 − · 3 · x + 4 = 25 − · 7 · x − 7 + 4 = 25 − · 7 · x + 4 − 7 = 25 …" at bounding box center [394, 161] width 514 height 133
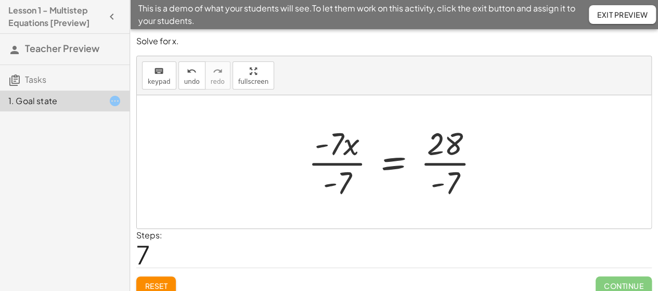
drag, startPoint x: 311, startPoint y: 112, endPoint x: 364, endPoint y: 207, distance: 109.6
click at [366, 209] on div at bounding box center [394, 161] width 514 height 133
drag, startPoint x: 346, startPoint y: 185, endPoint x: 345, endPoint y: 154, distance: 30.2
click at [345, 154] on div at bounding box center [398, 162] width 190 height 80
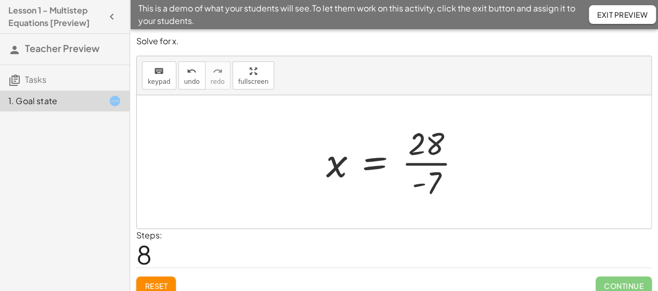
click at [564, 170] on div at bounding box center [394, 161] width 514 height 133
click at [649, 15] on button "Exit Preview" at bounding box center [622, 14] width 67 height 19
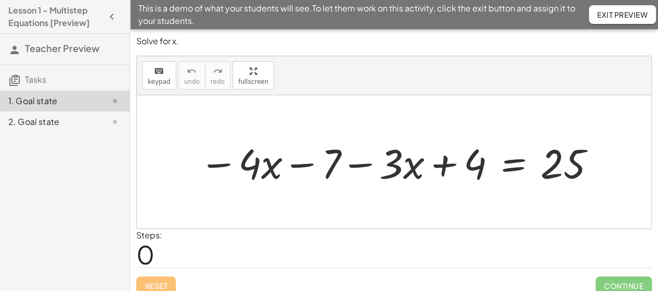
click at [61, 118] on div "2. Goal state" at bounding box center [50, 121] width 84 height 12
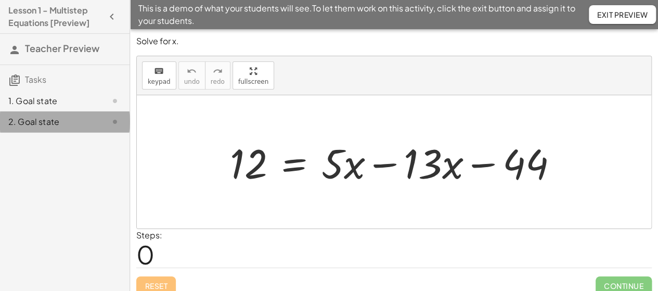
click at [49, 124] on div "2. Goal state" at bounding box center [50, 121] width 84 height 12
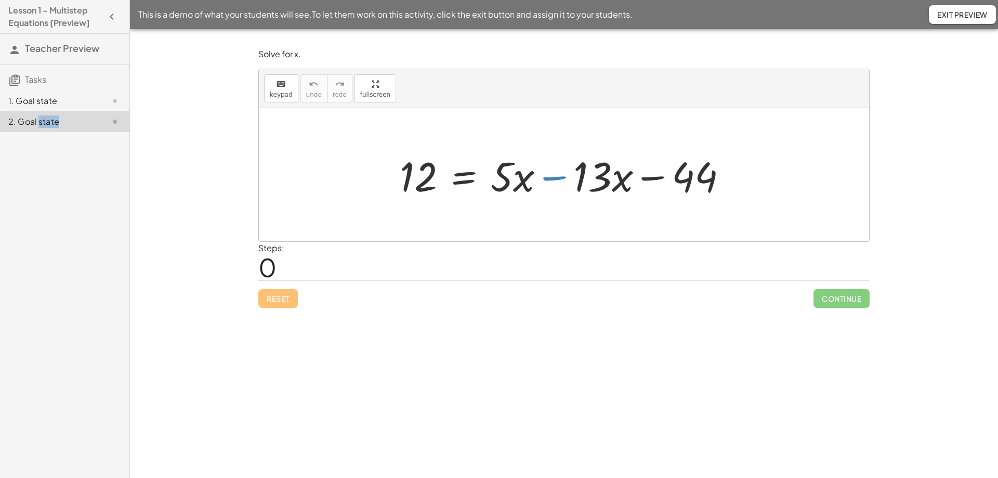
click at [556, 177] on div at bounding box center [568, 175] width 347 height 54
click at [552, 176] on div at bounding box center [568, 175] width 347 height 54
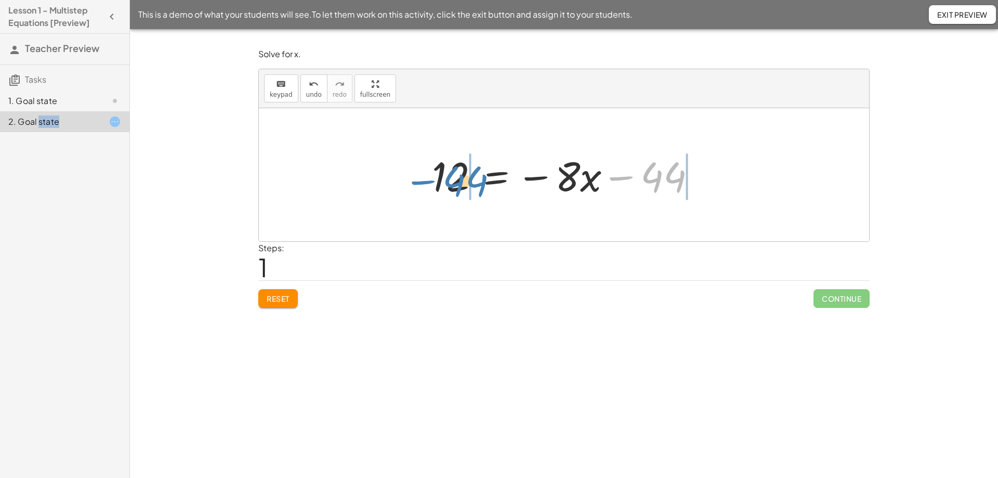
drag, startPoint x: 620, startPoint y: 178, endPoint x: 422, endPoint y: 183, distance: 198.1
click at [422, 183] on div "12 = + · 5 · x − · 13 · x − 44 − 44 12 = · x − 44 − · 8" at bounding box center [564, 175] width 296 height 59
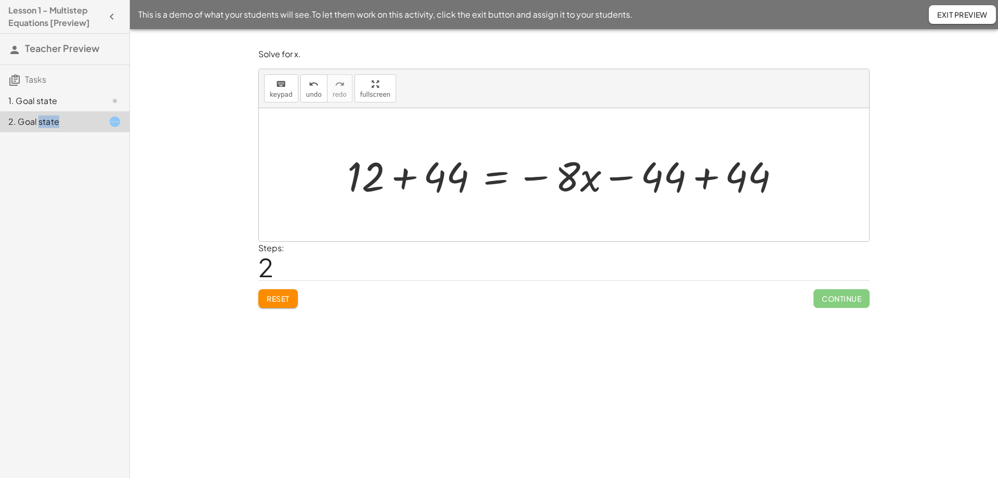
click at [665, 188] on div at bounding box center [568, 175] width 452 height 54
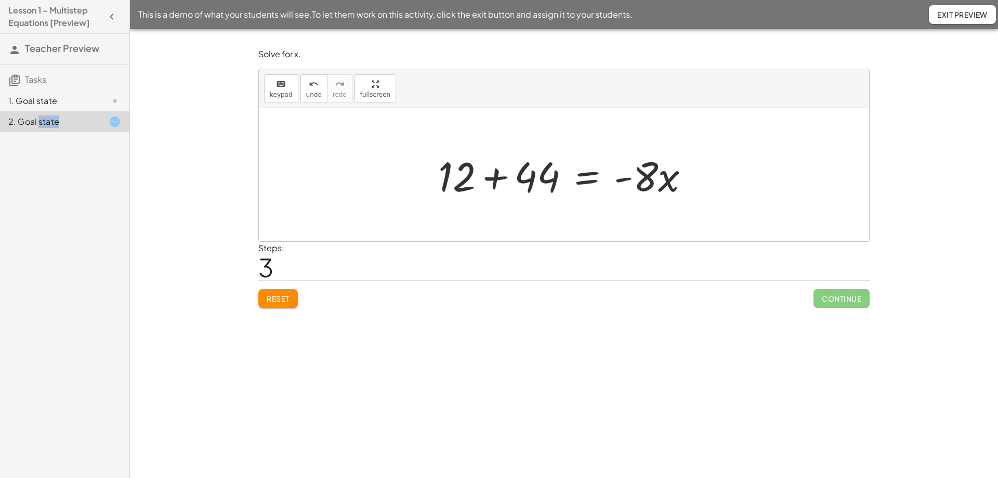
click at [499, 178] on div at bounding box center [568, 175] width 270 height 54
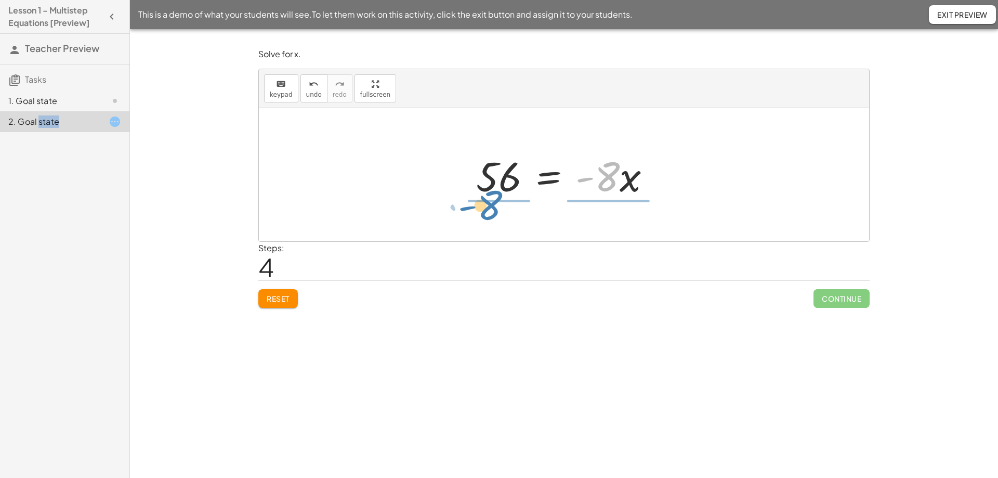
drag, startPoint x: 607, startPoint y: 184, endPoint x: 490, endPoint y: 212, distance: 120.9
click at [490, 212] on div "12 = + · 5 · x − · 13 · x − 44 12 = − · 8 · x − 44 + 12 + 44 = − · 8 · x − 44 +…" at bounding box center [564, 174] width 610 height 133
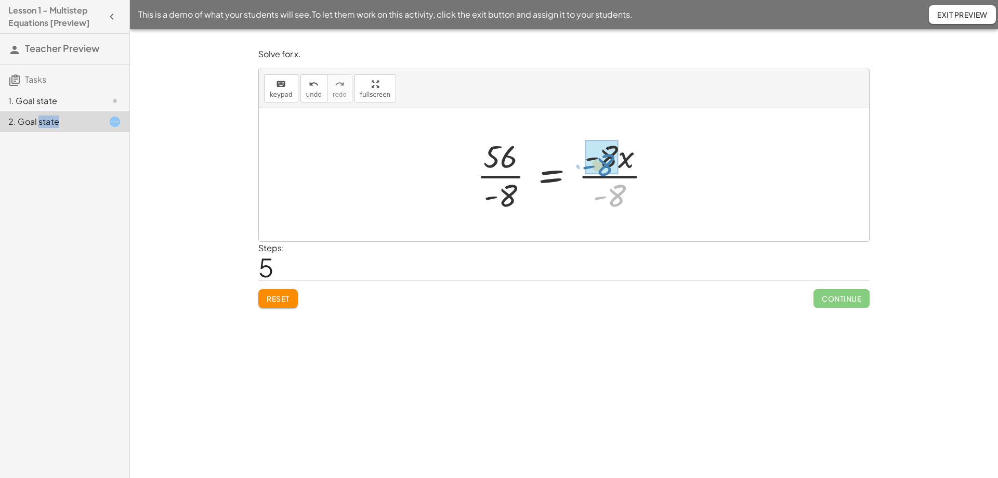
drag, startPoint x: 617, startPoint y: 198, endPoint x: 605, endPoint y: 167, distance: 32.7
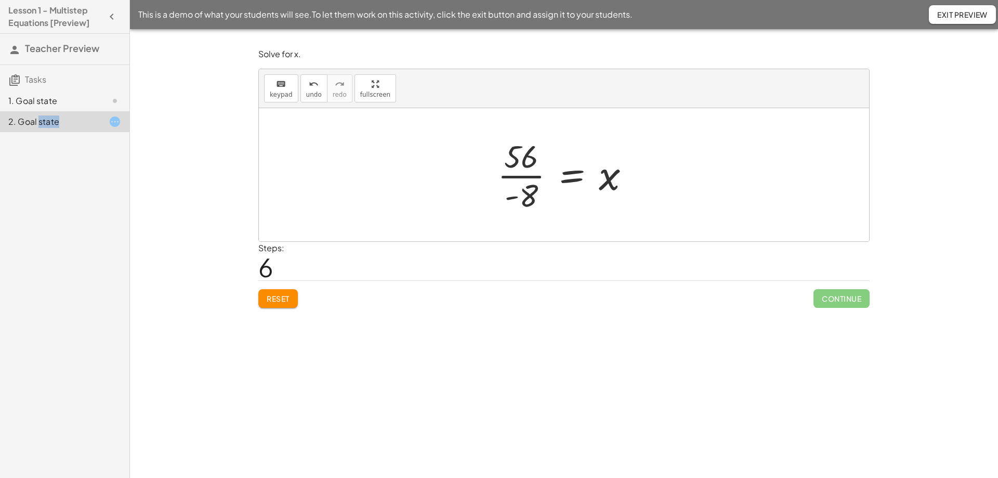
click at [516, 179] on div at bounding box center [568, 175] width 152 height 80
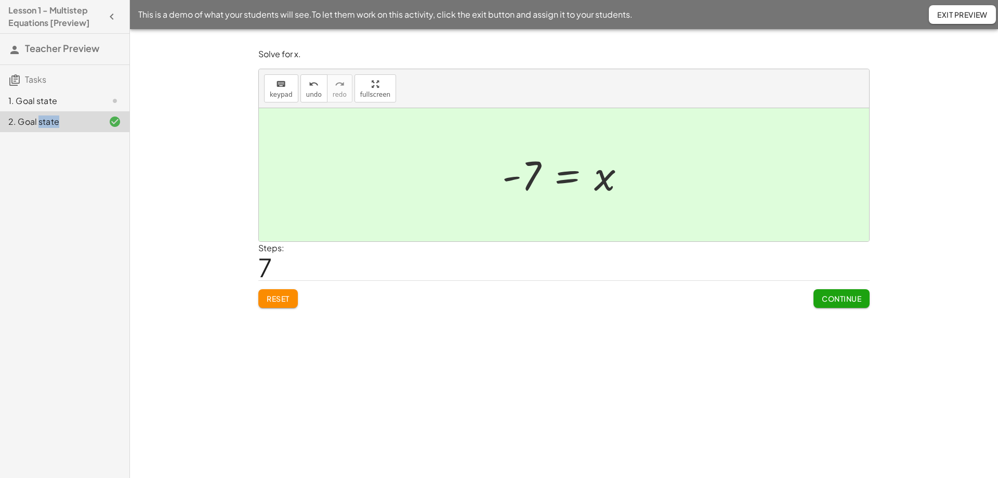
click at [556, 193] on div at bounding box center [568, 174] width 142 height 51
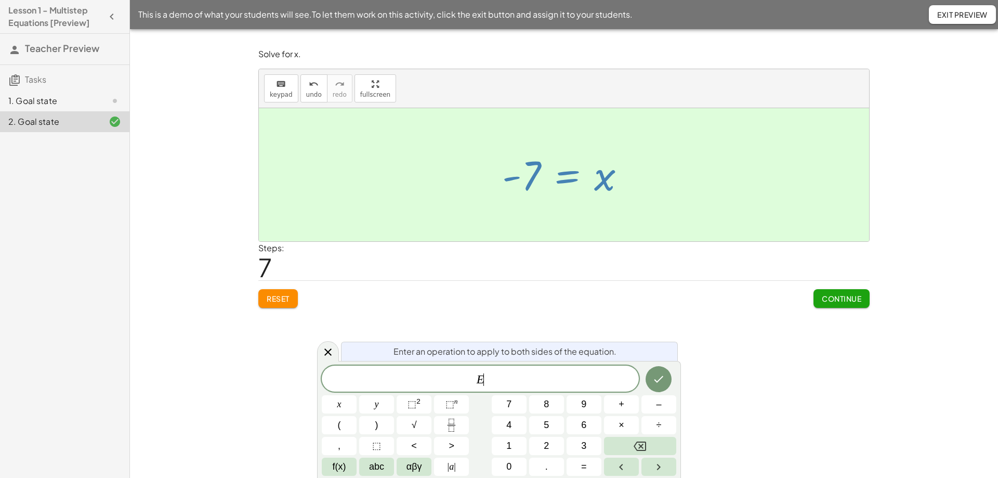
click at [556, 193] on div at bounding box center [568, 174] width 142 height 51
